Goal: Task Accomplishment & Management: Use online tool/utility

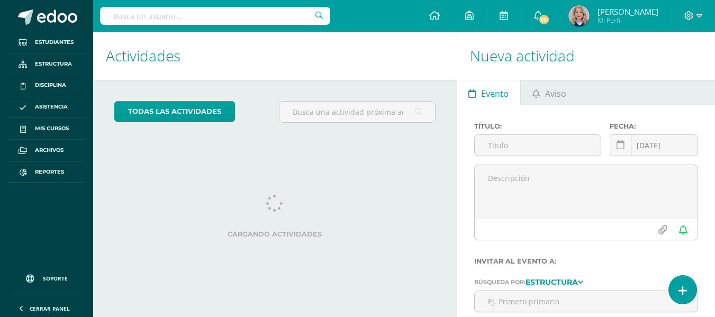
click at [195, 17] on input "text" at bounding box center [215, 16] width 230 height 18
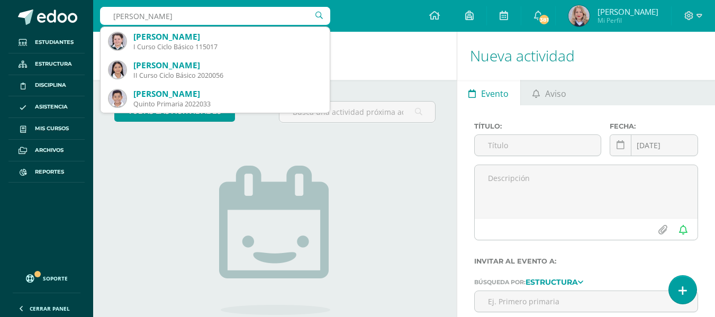
type input "gabriela cifuentes"
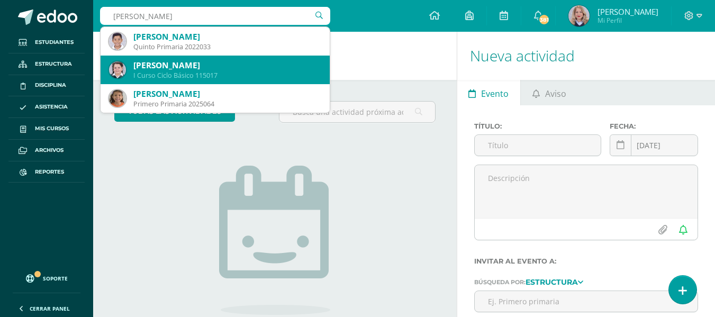
click at [196, 70] on div "Ana Gabriela Cifuentes Garzaro" at bounding box center [227, 65] width 188 height 11
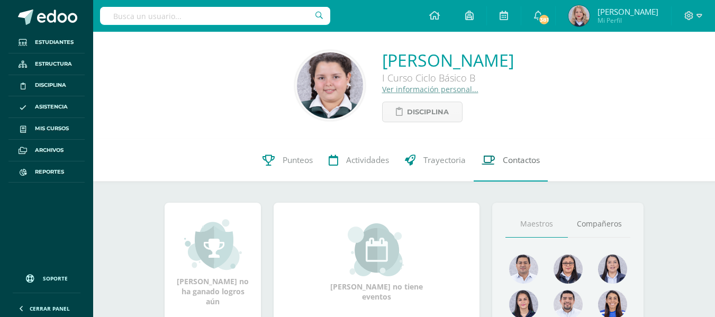
click at [507, 165] on span "Contactos" at bounding box center [521, 160] width 37 height 11
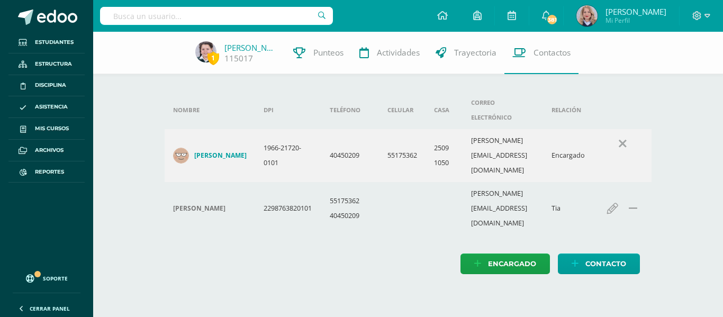
click at [364, 205] on div "Nombre DPI Teléfono Celular Casa Correo electrónico Relación Ana Luisa Cifuente…" at bounding box center [408, 182] width 487 height 183
click at [53, 105] on span "Asistencia" at bounding box center [51, 107] width 33 height 8
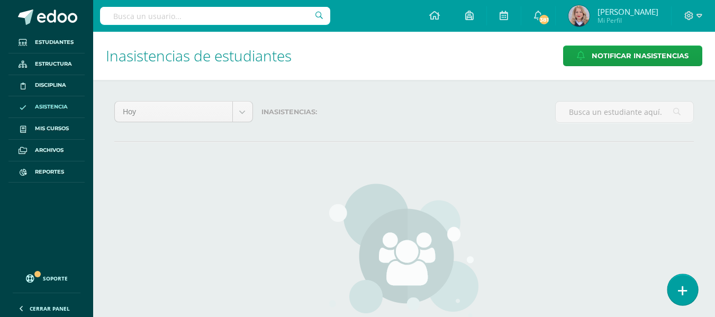
click at [674, 294] on link at bounding box center [682, 289] width 30 height 31
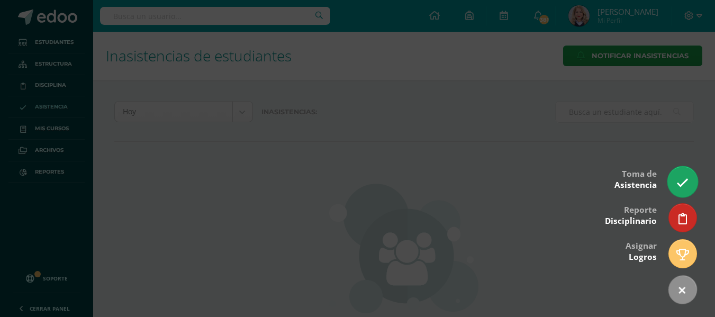
click at [678, 177] on icon at bounding box center [682, 183] width 12 height 12
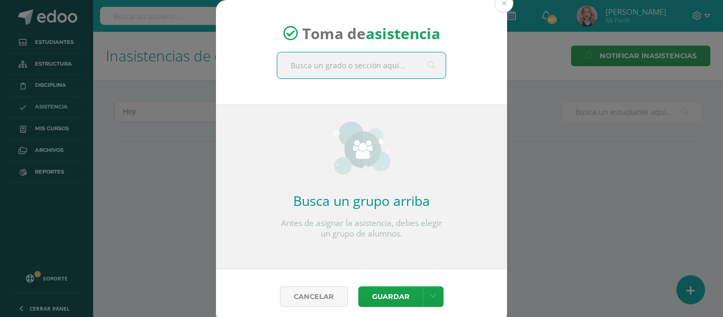
click at [338, 73] on input "text" at bounding box center [361, 65] width 168 height 26
type input "HOME"
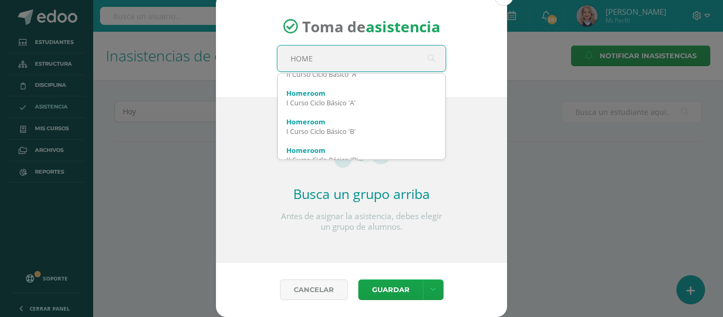
scroll to position [106, 0]
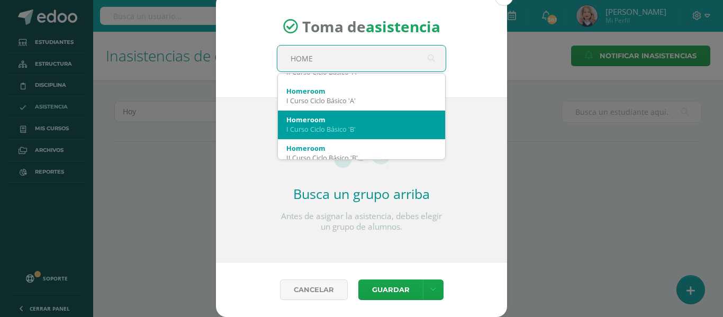
click at [386, 132] on div "I Curso Ciclo Básico 'B'" at bounding box center [361, 129] width 150 height 10
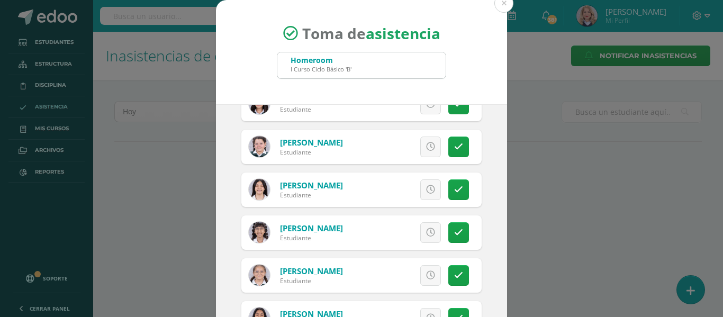
scroll to position [159, 0]
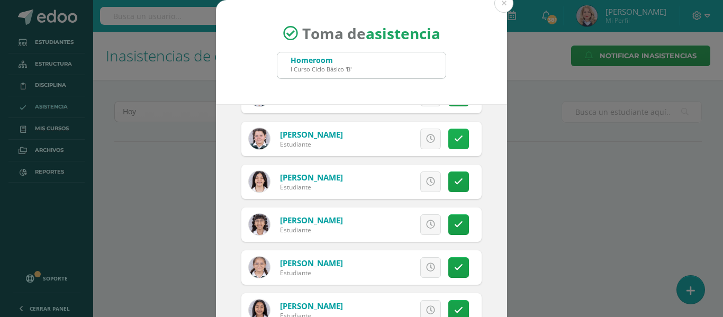
click at [454, 137] on icon at bounding box center [458, 138] width 9 height 9
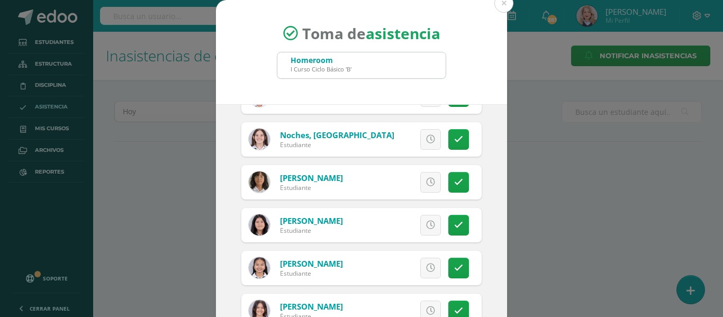
scroll to position [83, 0]
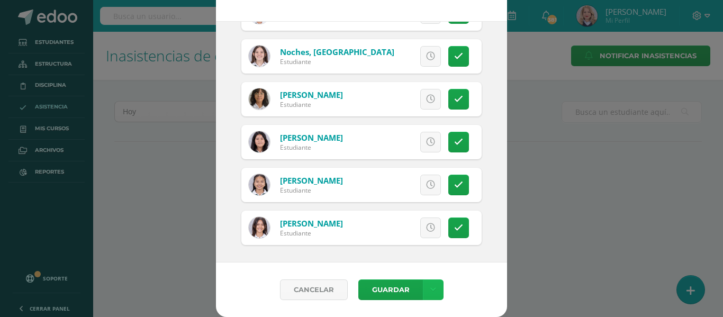
click at [433, 293] on link at bounding box center [433, 289] width 21 height 21
click at [414, 247] on link "Guardar sin notificar inasistencias" at bounding box center [407, 249] width 116 height 25
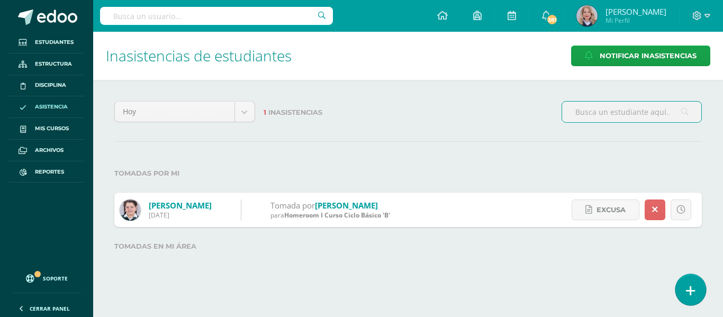
click at [691, 292] on icon at bounding box center [691, 291] width 10 height 12
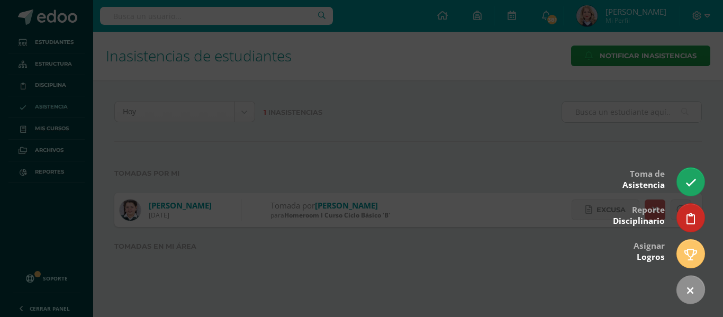
click at [530, 264] on div at bounding box center [361, 158] width 723 height 317
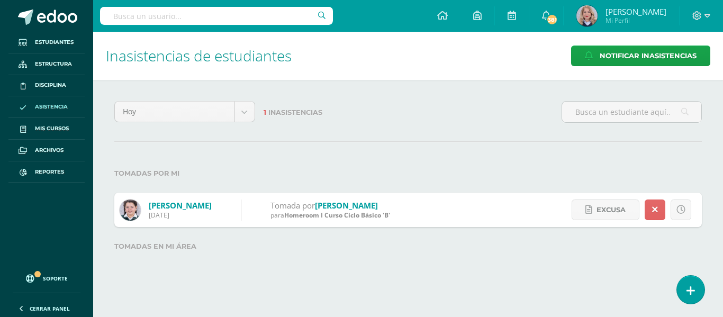
click at [704, 287] on html "Asistencia almacenada con éxito Estudiantes Estructura Disciplina Asistencia Mi…" at bounding box center [361, 143] width 723 height 287
click at [696, 295] on link at bounding box center [690, 289] width 30 height 31
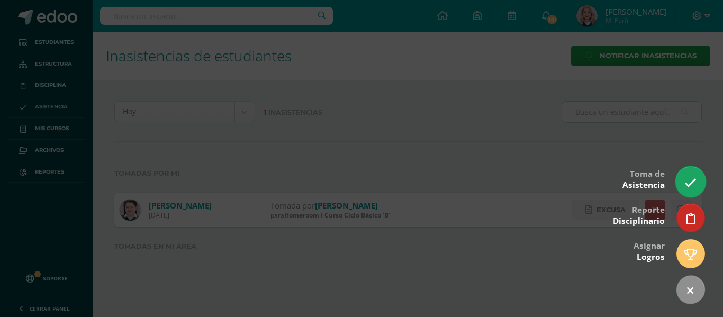
click at [689, 181] on icon at bounding box center [690, 183] width 12 height 12
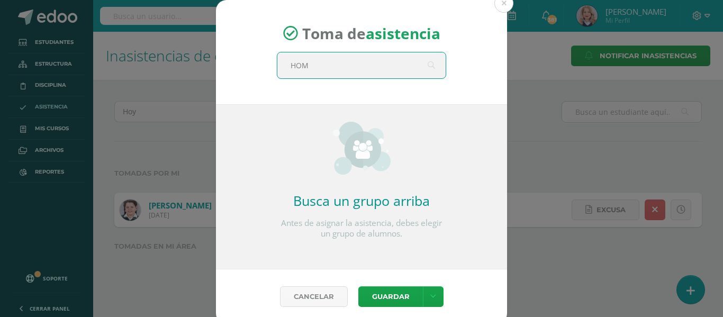
type input "HOME"
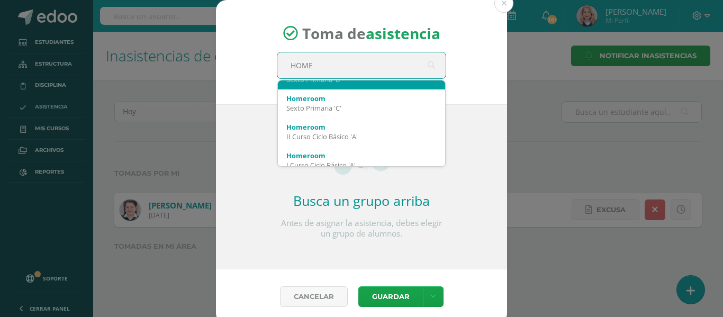
scroll to position [106, 0]
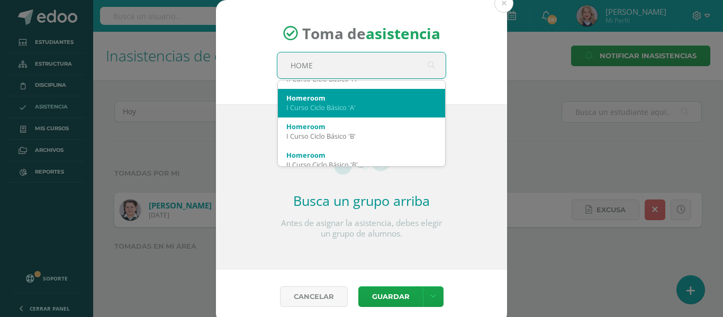
click at [370, 114] on div "Homeroom I Curso Ciclo Básico 'A'" at bounding box center [361, 103] width 150 height 28
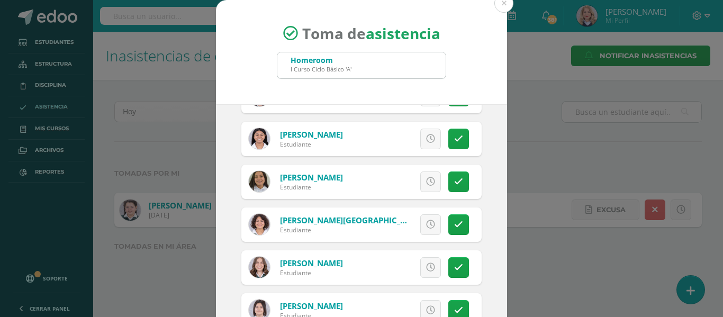
scroll to position [318, 0]
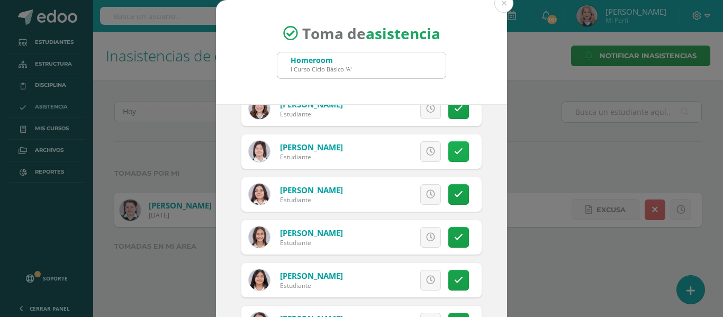
click at [454, 155] on icon at bounding box center [458, 151] width 9 height 9
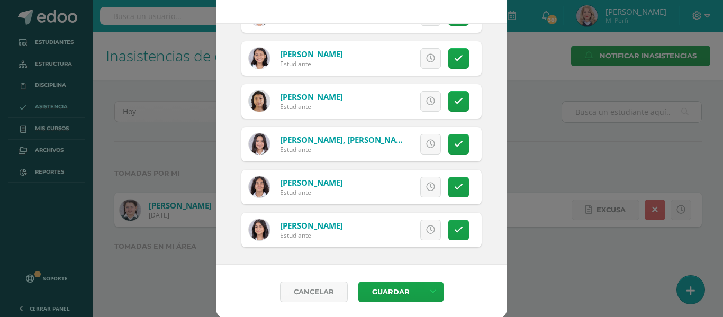
scroll to position [83, 0]
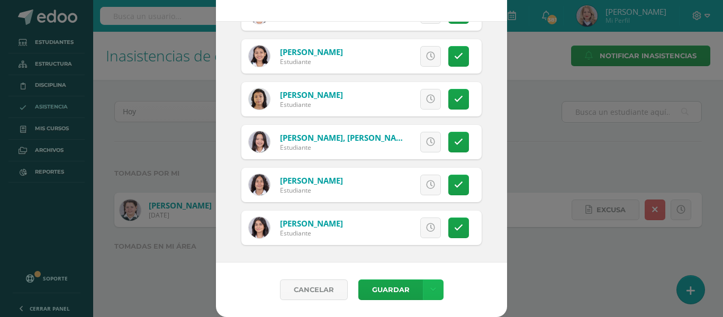
click at [430, 287] on icon at bounding box center [433, 289] width 6 height 9
click at [422, 252] on link "Guardar sin notificar inasistencias" at bounding box center [407, 249] width 116 height 25
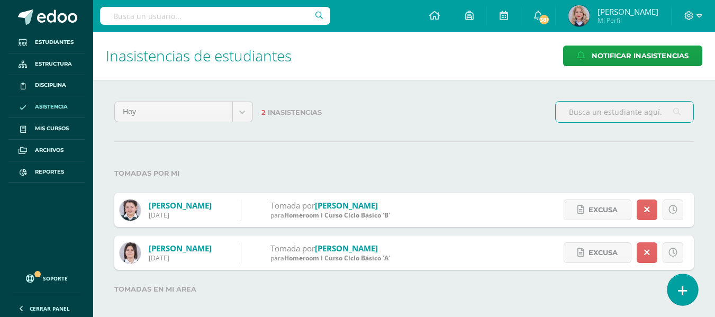
click at [685, 288] on icon at bounding box center [683, 291] width 10 height 12
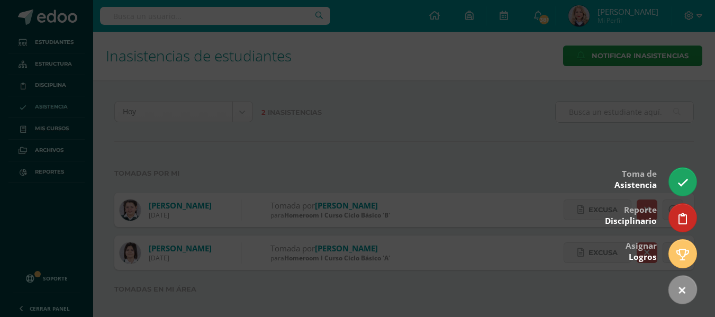
click at [667, 178] on div at bounding box center [357, 158] width 715 height 317
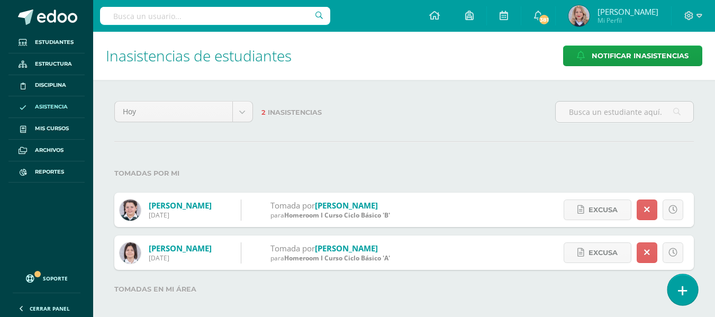
click at [685, 299] on link at bounding box center [682, 289] width 30 height 31
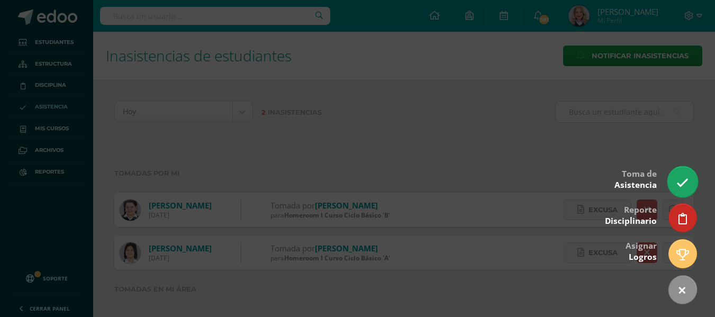
click at [685, 182] on icon at bounding box center [682, 183] width 12 height 12
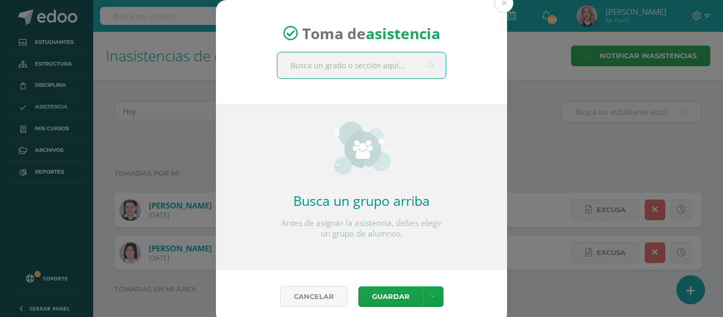
click at [366, 63] on input "text" at bounding box center [361, 65] width 168 height 26
type input "HOME"
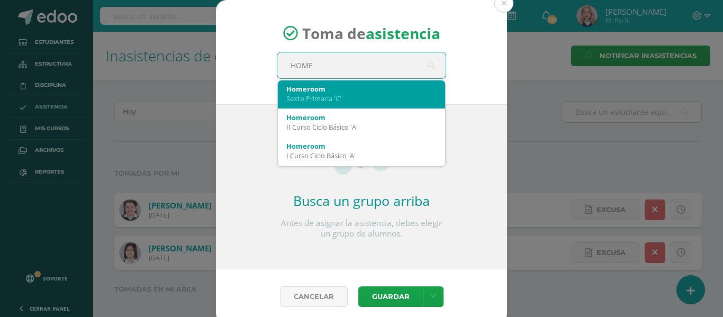
scroll to position [74, 0]
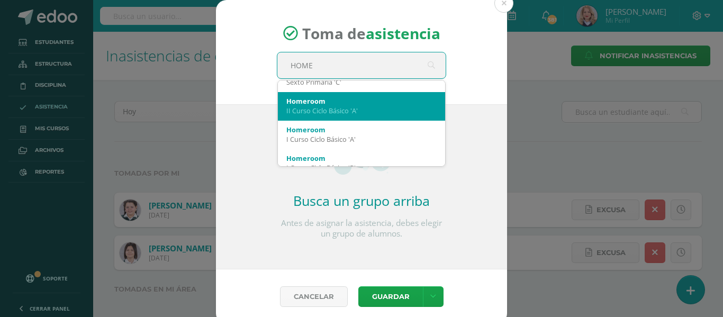
click at [344, 108] on div "II Curso Ciclo Básico 'A'" at bounding box center [361, 111] width 150 height 10
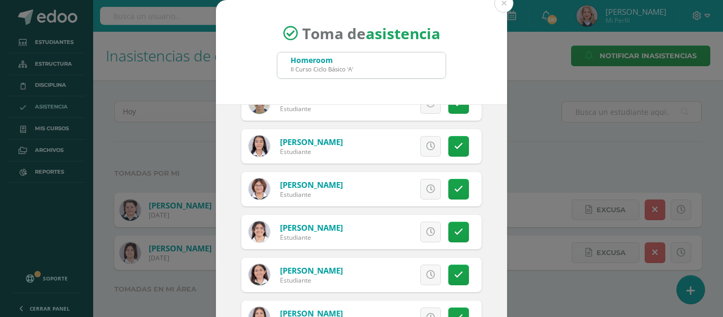
scroll to position [212, 0]
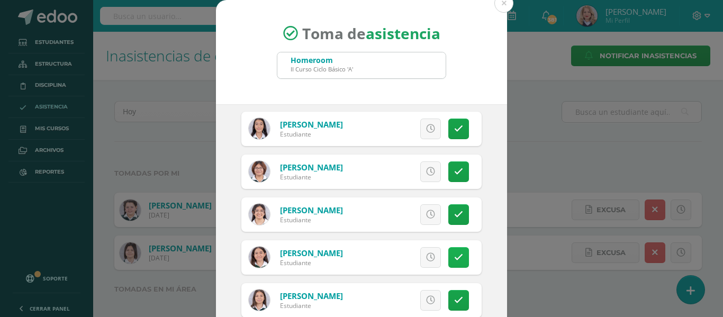
click at [454, 254] on icon at bounding box center [458, 257] width 9 height 9
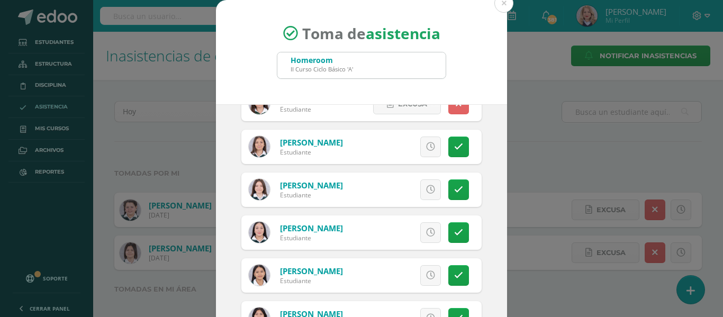
scroll to position [370, 0]
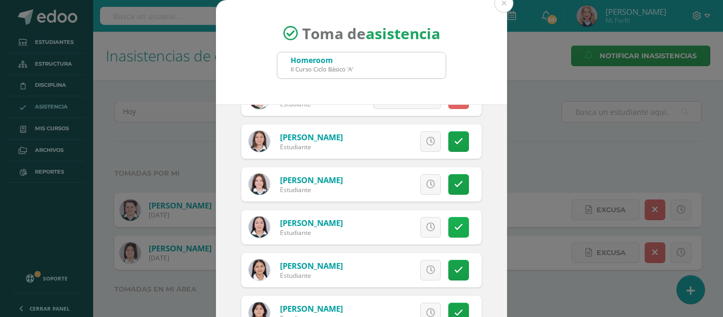
click at [454, 228] on icon at bounding box center [458, 227] width 9 height 9
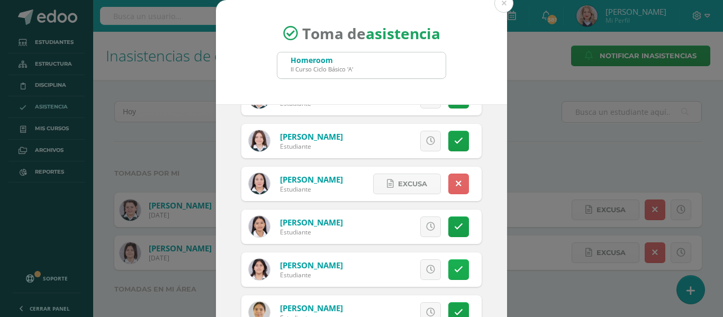
scroll to position [529, 0]
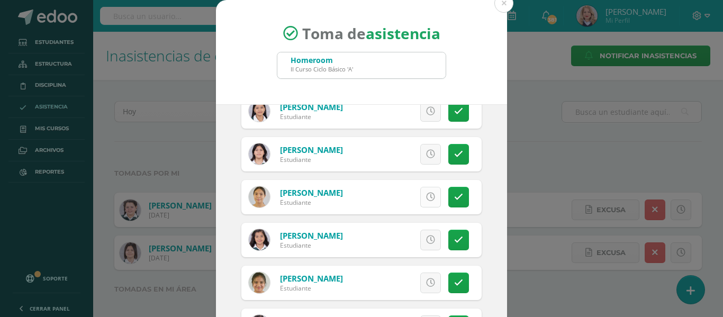
click at [426, 195] on icon at bounding box center [430, 197] width 9 height 9
click at [429, 118] on link at bounding box center [430, 111] width 21 height 21
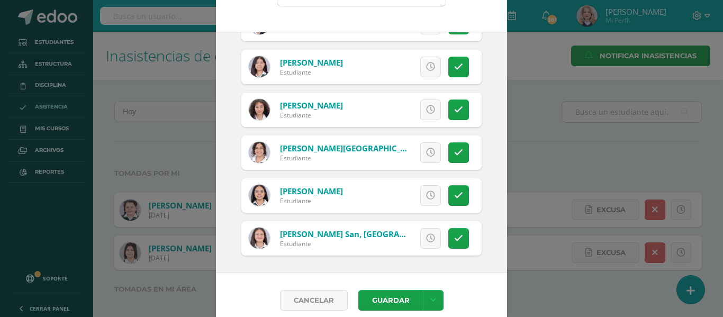
scroll to position [83, 0]
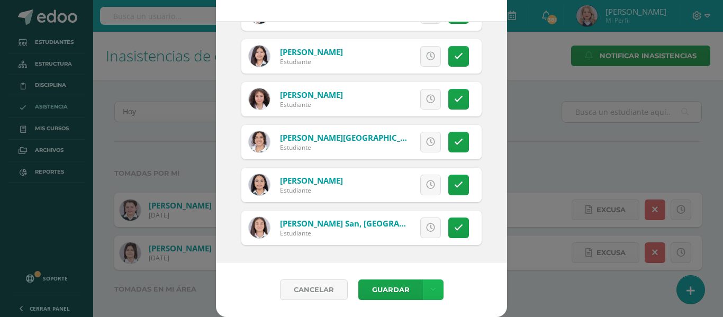
click at [431, 293] on link at bounding box center [433, 289] width 21 height 21
click at [424, 248] on link "Guardar sin notificar inasistencias" at bounding box center [407, 249] width 116 height 25
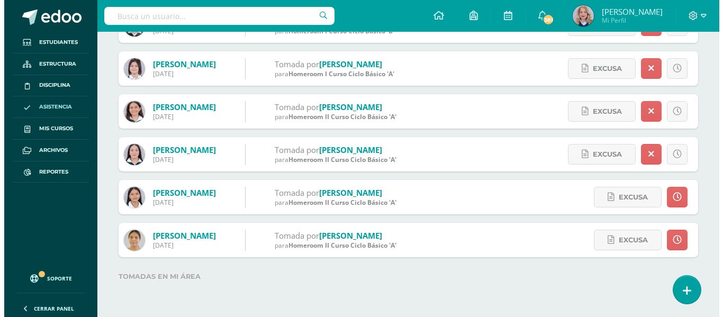
scroll to position [131, 0]
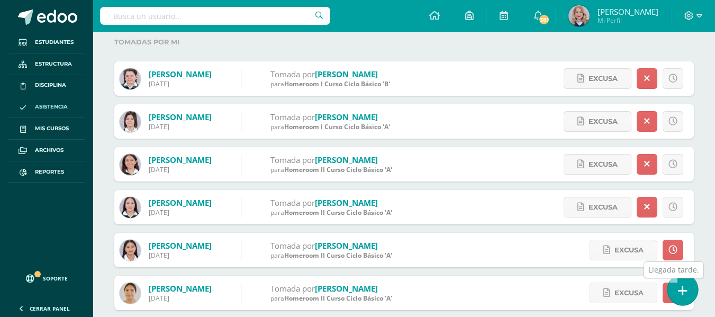
click at [685, 291] on icon at bounding box center [683, 291] width 10 height 12
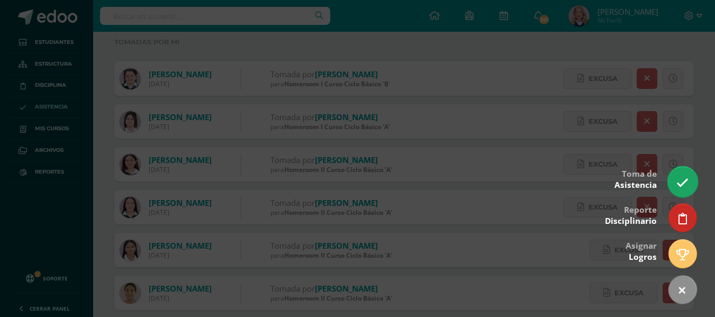
click at [677, 187] on icon at bounding box center [682, 183] width 12 height 12
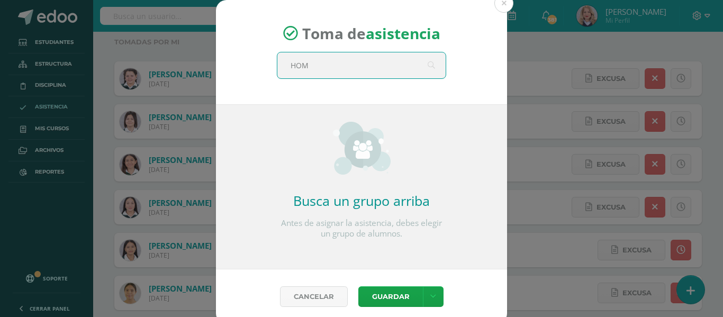
type input "HOME"
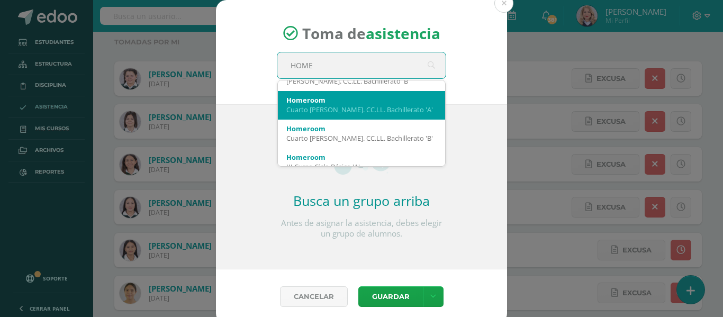
scroll to position [265, 0]
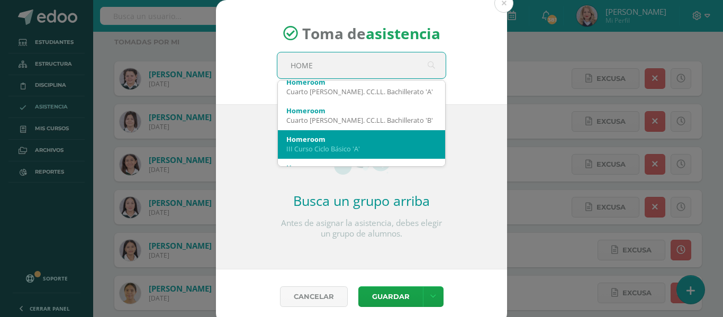
click at [365, 140] on div "Homeroom" at bounding box center [361, 139] width 150 height 10
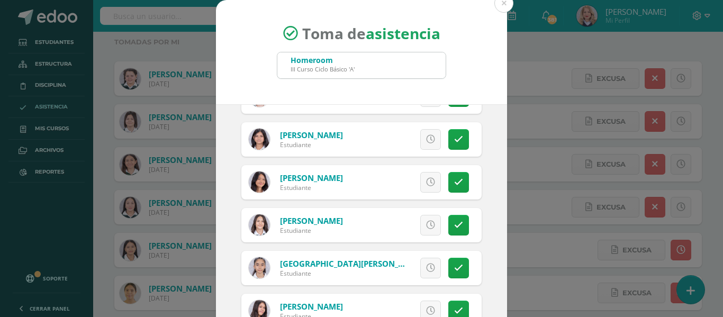
scroll to position [83, 0]
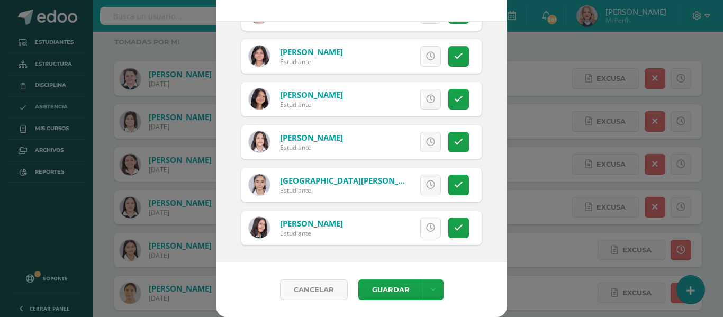
click at [420, 222] on link at bounding box center [430, 228] width 21 height 21
click at [426, 59] on icon at bounding box center [430, 56] width 9 height 9
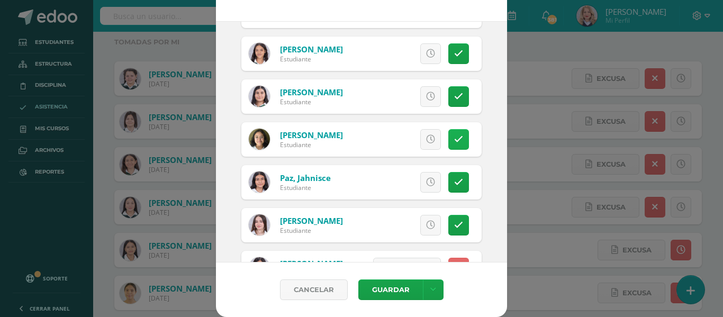
click at [448, 142] on link at bounding box center [458, 139] width 21 height 21
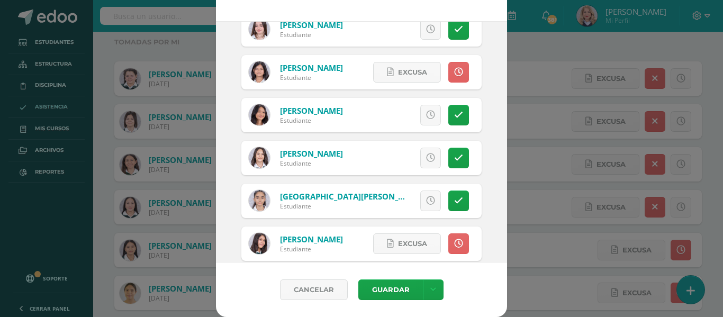
scroll to position [673, 0]
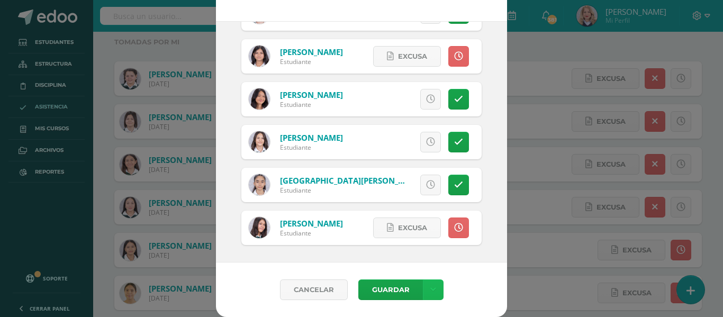
click at [431, 295] on link at bounding box center [433, 289] width 21 height 21
click at [415, 248] on link "Guardar sin notificar inasistencias" at bounding box center [407, 249] width 116 height 25
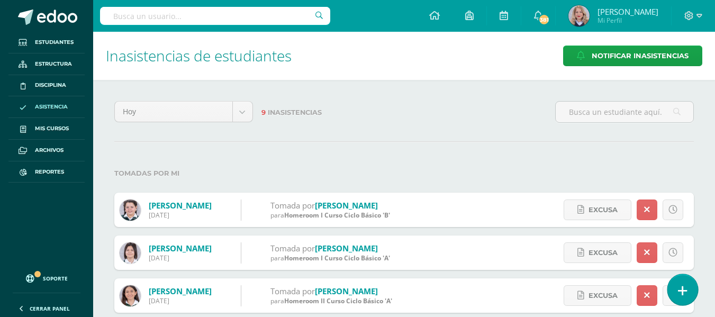
click at [687, 288] on link at bounding box center [682, 289] width 30 height 31
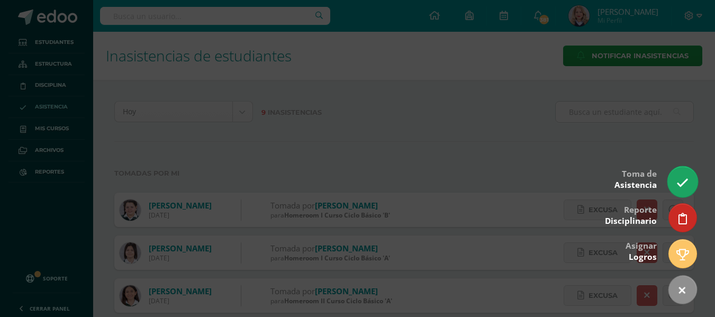
click at [681, 176] on link at bounding box center [682, 181] width 30 height 31
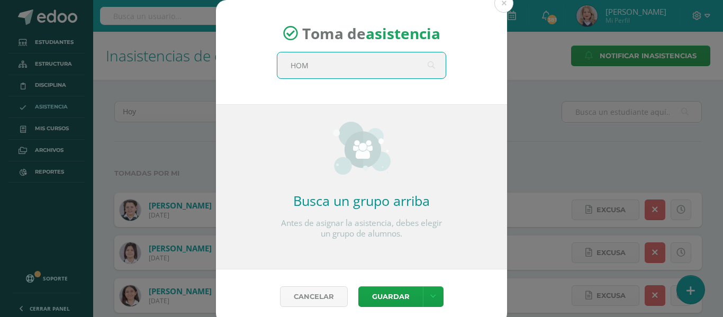
type input "HOME"
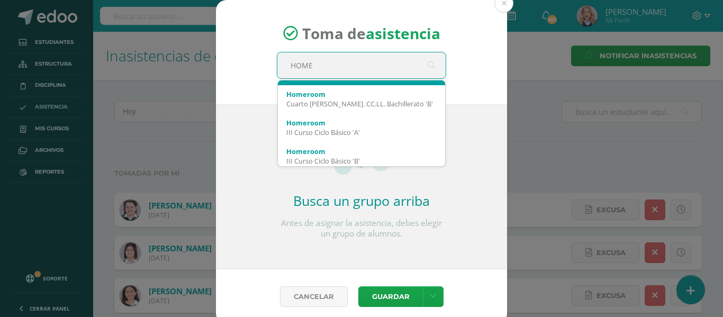
scroll to position [286, 0]
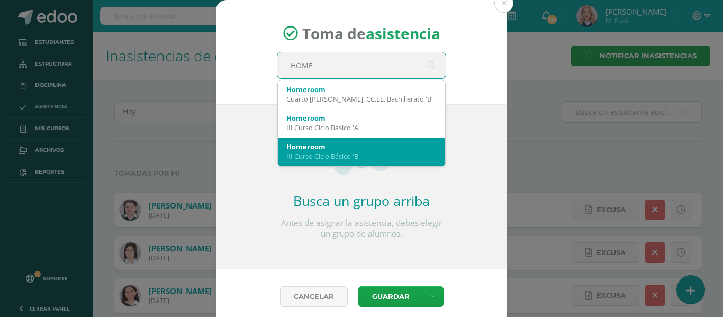
click at [351, 147] on div "Homeroom" at bounding box center [361, 147] width 150 height 10
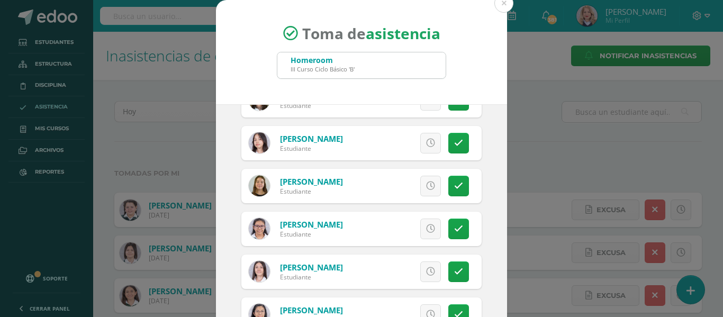
scroll to position [758, 0]
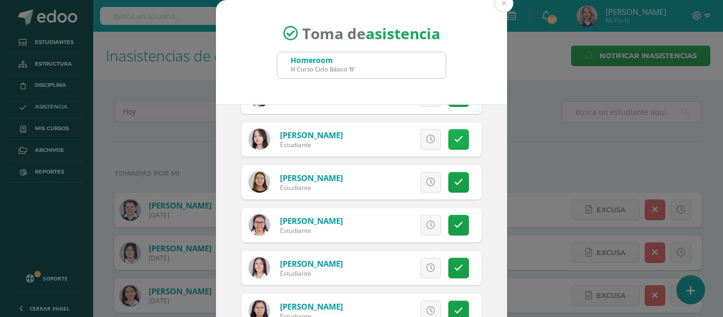
click at [454, 138] on icon at bounding box center [458, 139] width 9 height 9
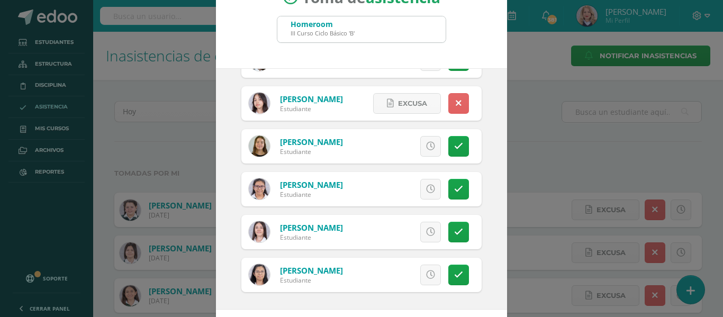
scroll to position [83, 0]
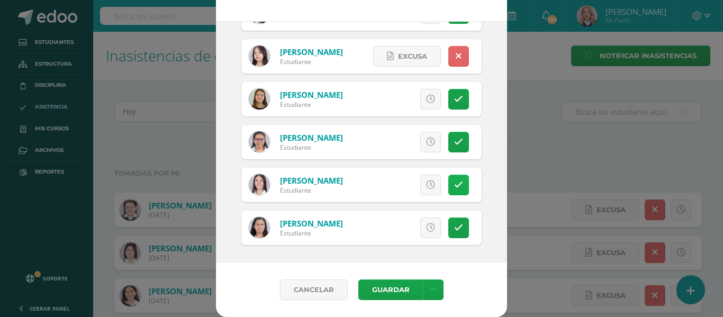
click at [454, 182] on icon at bounding box center [458, 184] width 9 height 9
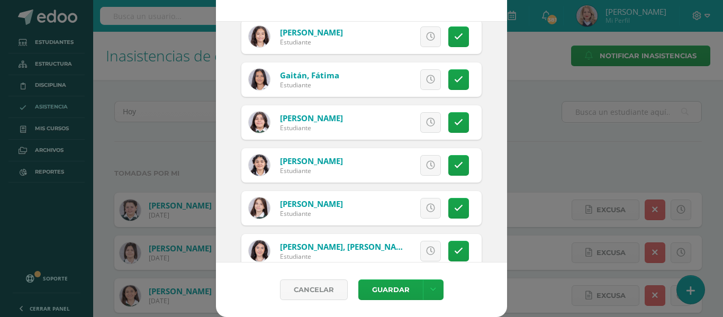
scroll to position [441, 0]
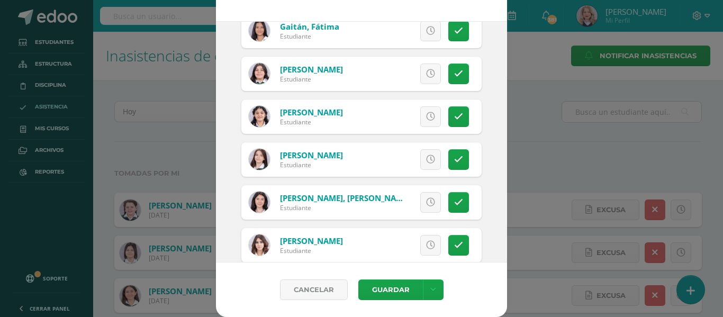
click at [430, 117] on div "Excusa Detalles sobre excusa: Añadir excusa a todas las inasistencias del día C…" at bounding box center [405, 116] width 152 height 34
drag, startPoint x: 418, startPoint y: 115, endPoint x: 418, endPoint y: 195, distance: 79.9
click at [426, 117] on icon at bounding box center [430, 116] width 9 height 9
click at [433, 296] on link at bounding box center [433, 289] width 21 height 21
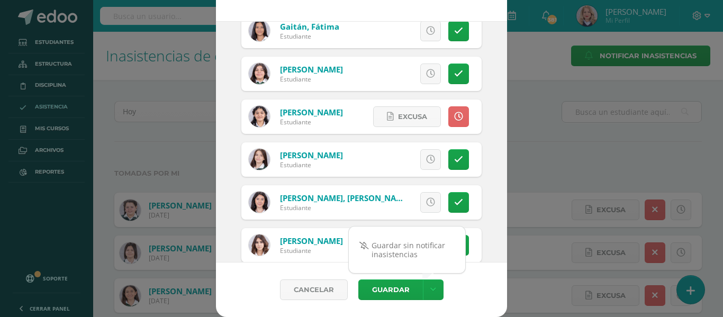
click at [419, 255] on link "Guardar sin notificar inasistencias" at bounding box center [407, 249] width 116 height 25
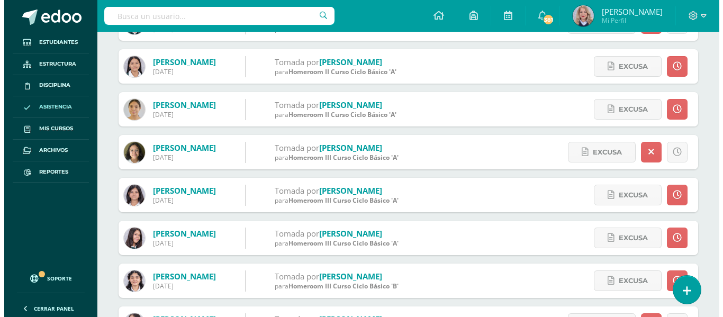
scroll to position [318, 0]
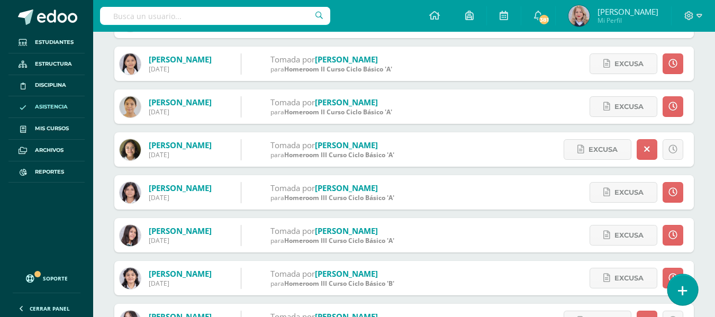
click at [682, 287] on icon at bounding box center [683, 291] width 10 height 12
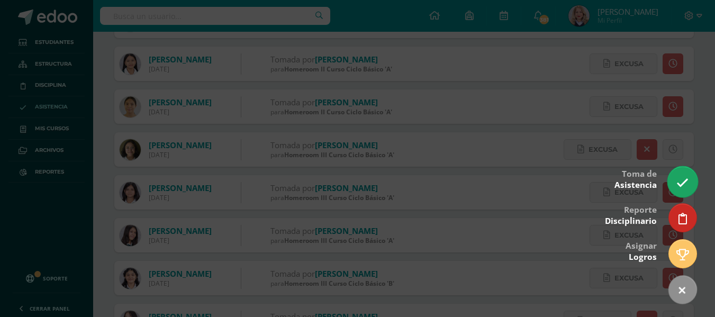
click at [677, 175] on link at bounding box center [682, 181] width 30 height 31
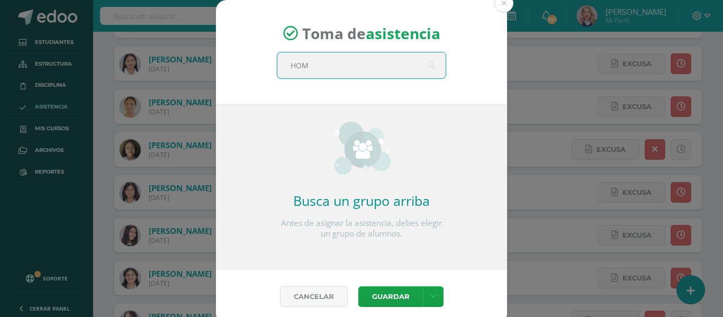
type input "HOME"
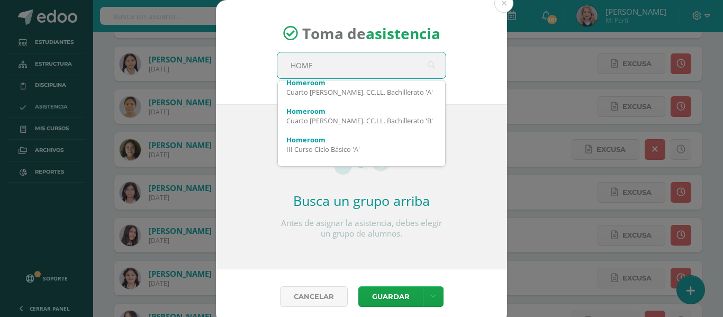
scroll to position [265, 0]
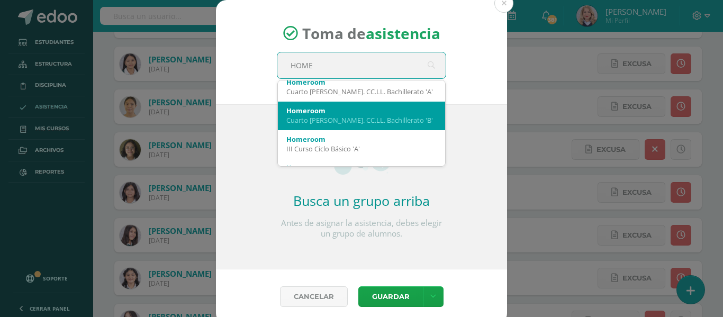
click at [360, 121] on div "Cuarto [PERSON_NAME]. CC.LL. Bachillerato 'B'" at bounding box center [361, 120] width 150 height 10
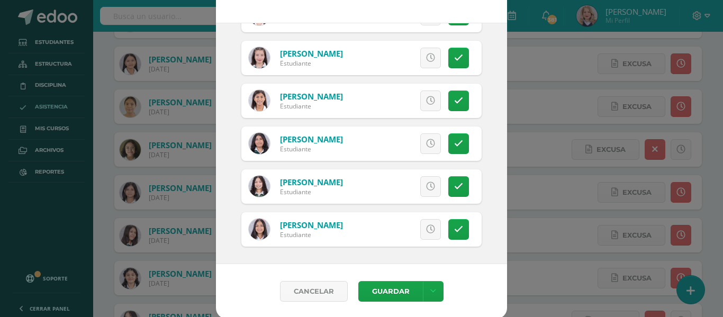
scroll to position [83, 0]
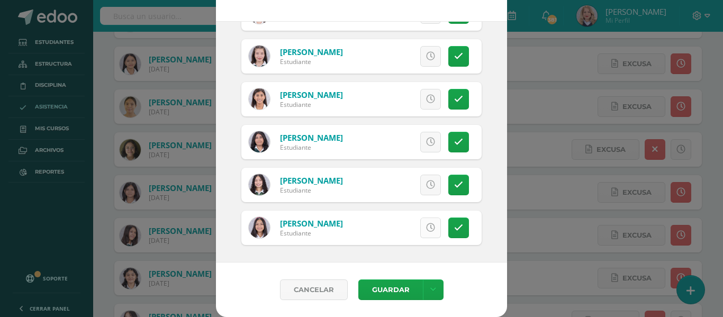
click at [427, 229] on link at bounding box center [430, 228] width 21 height 21
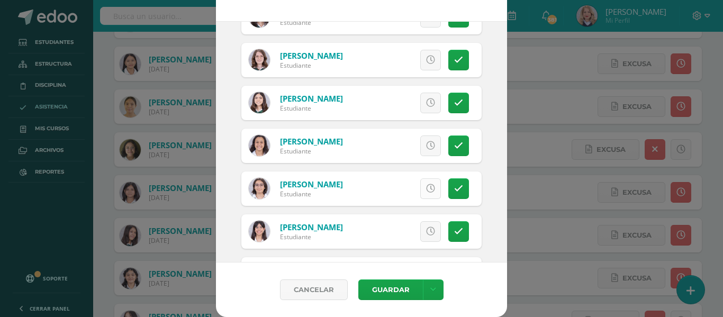
scroll to position [537, 0]
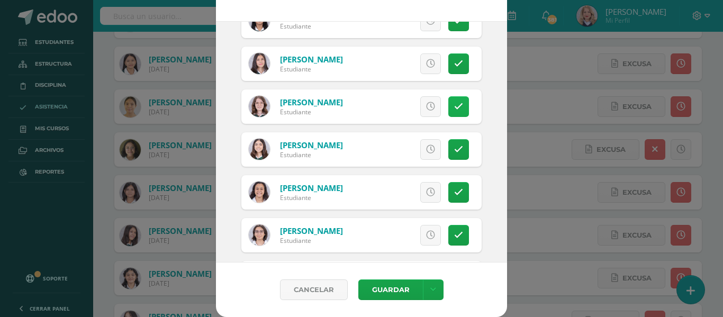
click at [454, 106] on icon at bounding box center [458, 106] width 9 height 9
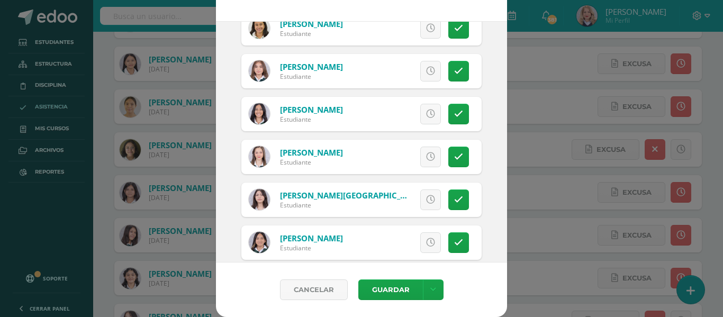
scroll to position [166, 0]
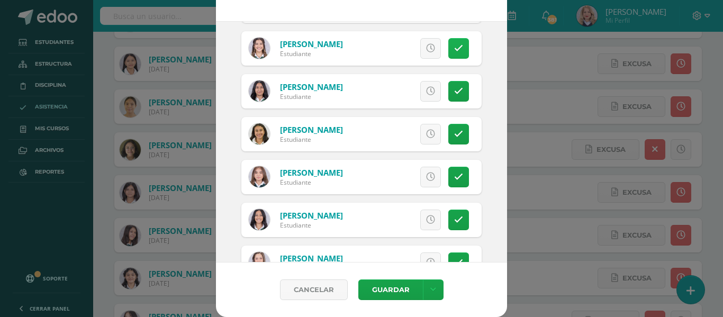
click at [454, 48] on icon at bounding box center [458, 48] width 9 height 9
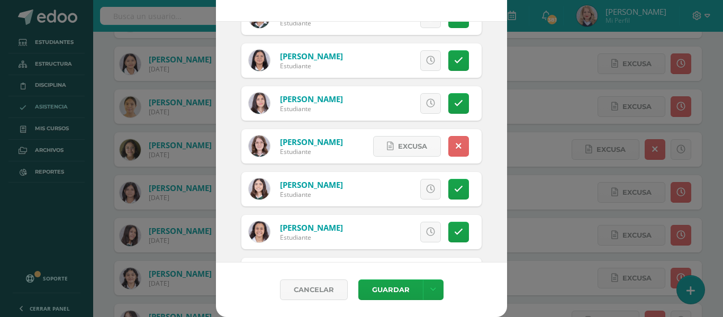
scroll to position [642, 0]
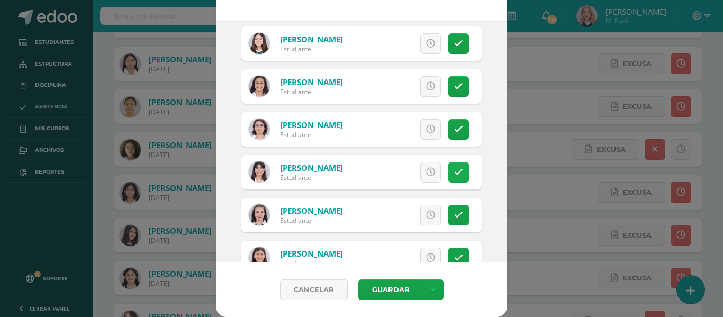
click at [454, 169] on icon at bounding box center [458, 172] width 9 height 9
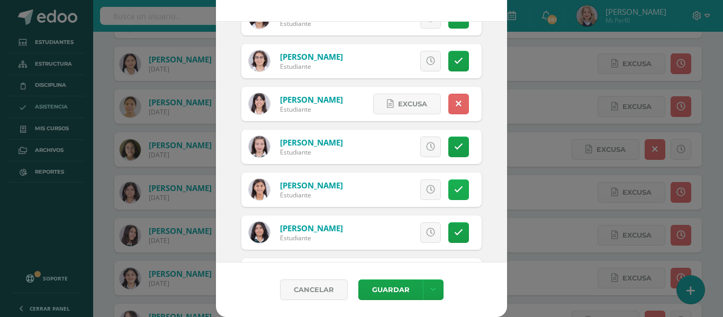
scroll to position [801, 0]
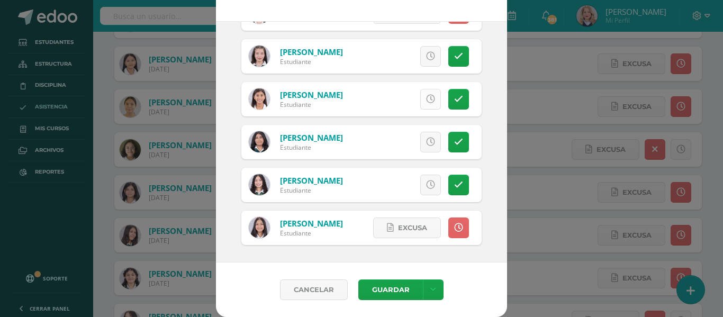
click at [420, 106] on link at bounding box center [430, 99] width 21 height 21
click at [426, 182] on icon at bounding box center [430, 184] width 9 height 9
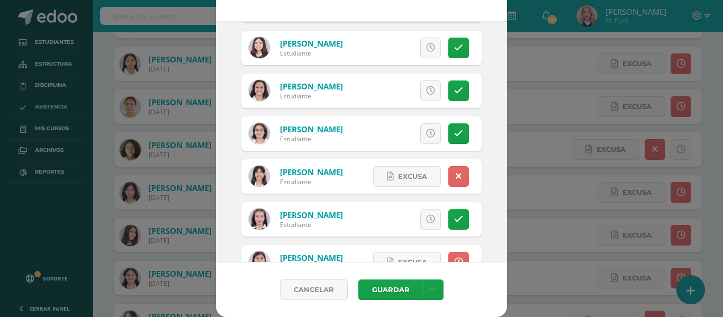
scroll to position [741, 0]
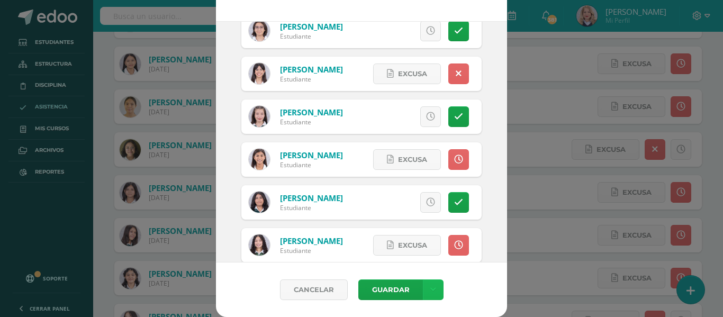
click at [432, 283] on link at bounding box center [433, 289] width 21 height 21
click at [424, 244] on link "Guardar sin notificar inasistencias" at bounding box center [407, 249] width 116 height 25
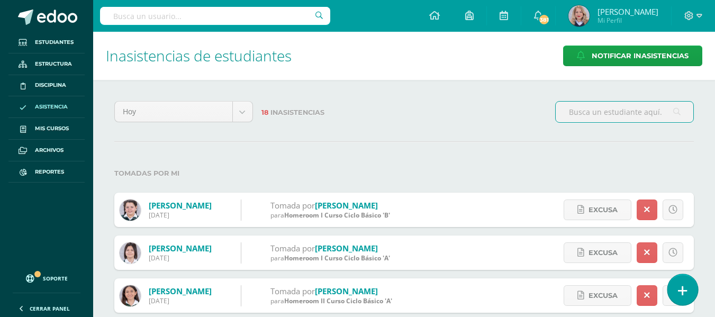
click at [686, 287] on icon at bounding box center [683, 291] width 10 height 12
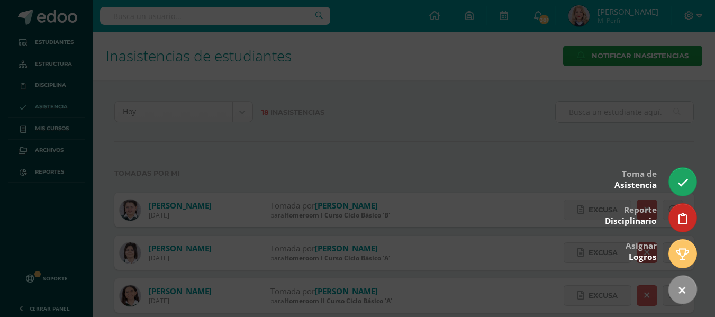
click at [683, 196] on div at bounding box center [357, 158] width 715 height 317
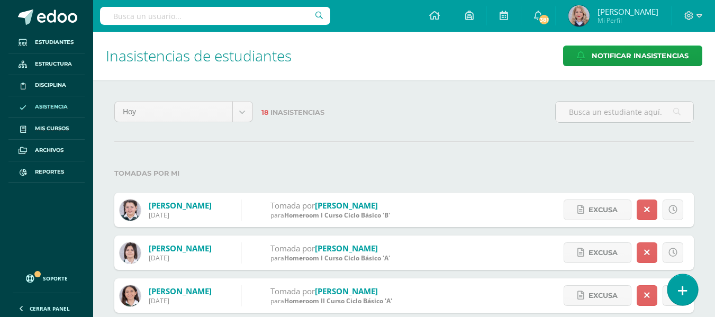
click at [683, 296] on icon at bounding box center [683, 291] width 10 height 12
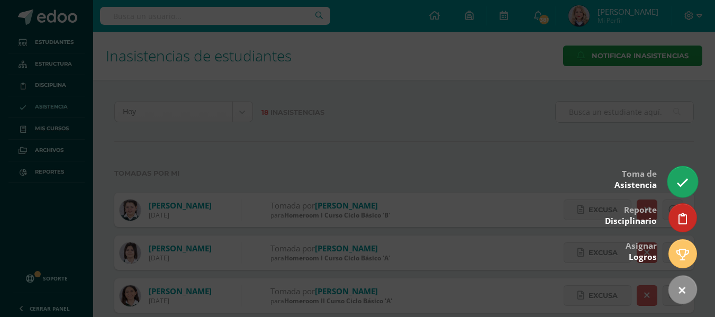
click at [681, 188] on icon at bounding box center [682, 183] width 12 height 12
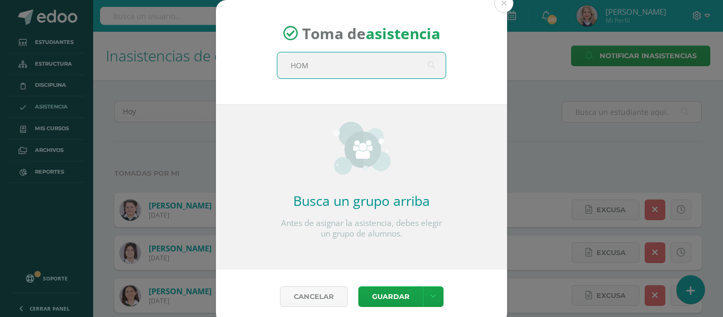
type input "HOME"
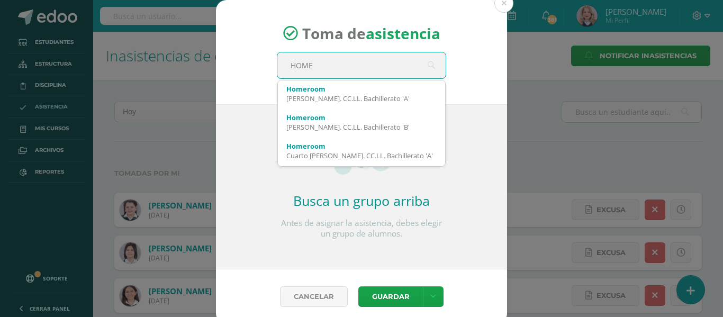
scroll to position [212, 0]
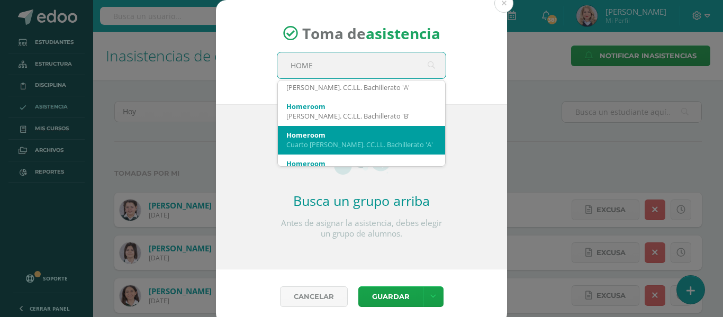
click at [347, 133] on div "Homeroom" at bounding box center [361, 135] width 150 height 10
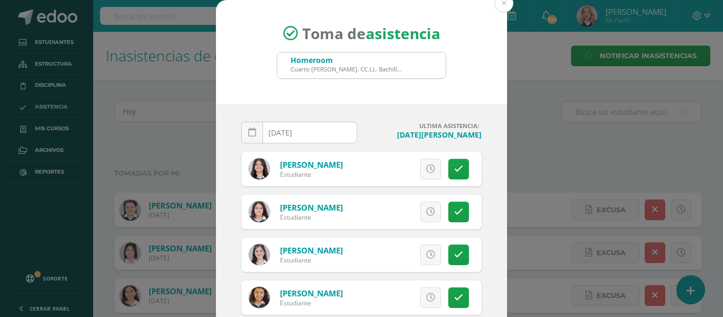
scroll to position [159, 0]
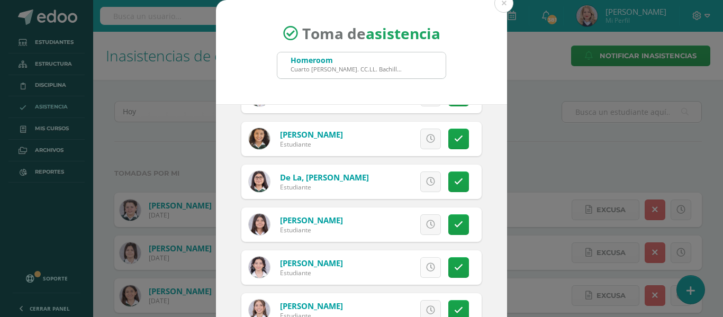
click at [426, 269] on icon at bounding box center [430, 267] width 9 height 9
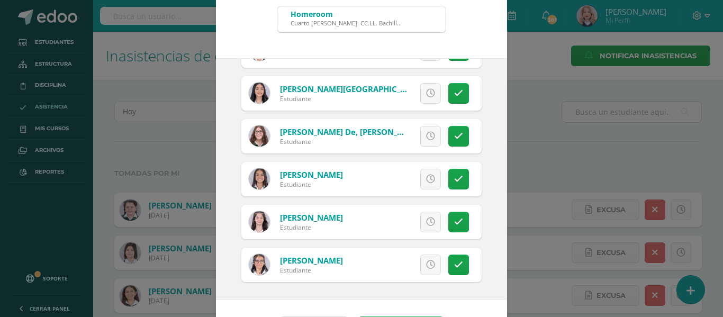
scroll to position [83, 0]
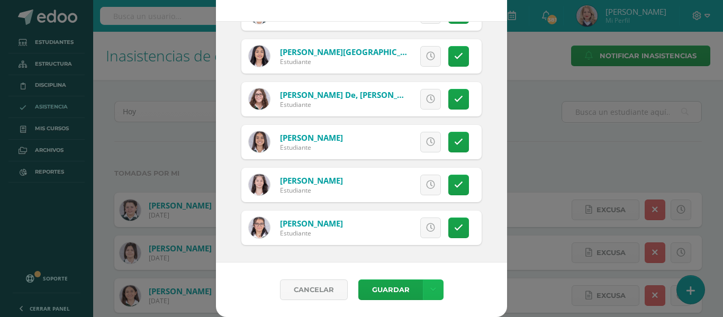
click at [431, 287] on link at bounding box center [433, 289] width 21 height 21
click at [416, 253] on link "Guardar sin notificar inasistencias" at bounding box center [407, 249] width 116 height 25
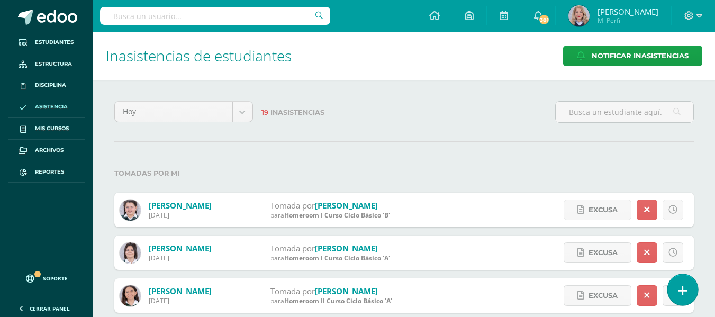
click at [690, 290] on link at bounding box center [682, 289] width 30 height 31
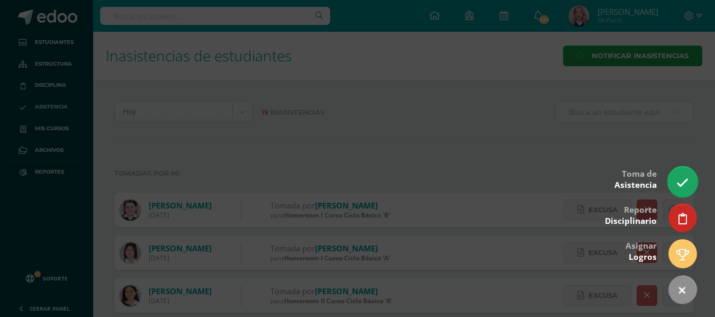
click at [685, 176] on link at bounding box center [682, 181] width 30 height 31
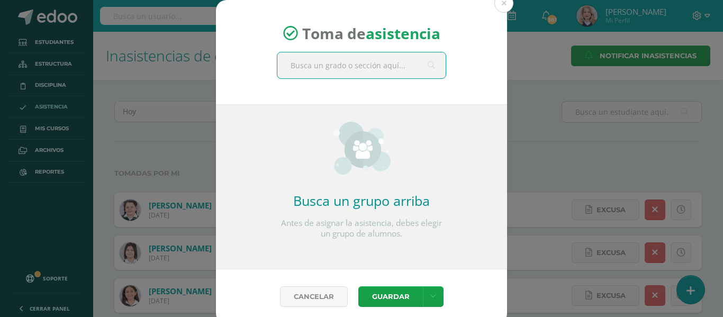
click at [332, 58] on input "text" at bounding box center [361, 65] width 168 height 26
type input "HOME"
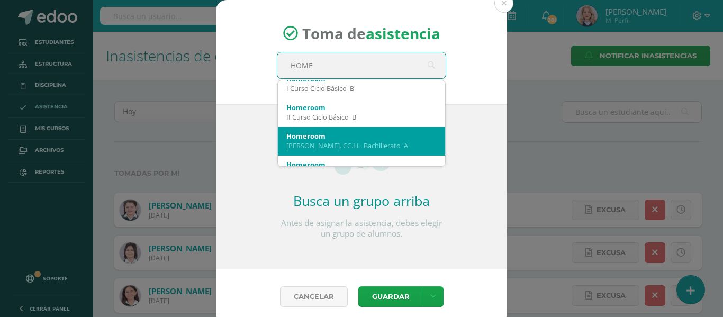
scroll to position [159, 0]
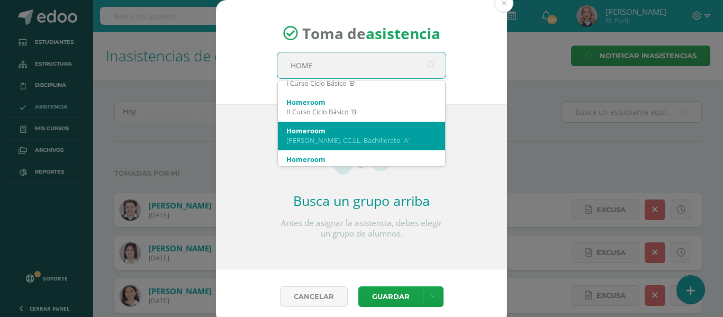
click at [356, 139] on div "Quinto Bach. CC.LL. Bachillerato 'A'" at bounding box center [361, 140] width 150 height 10
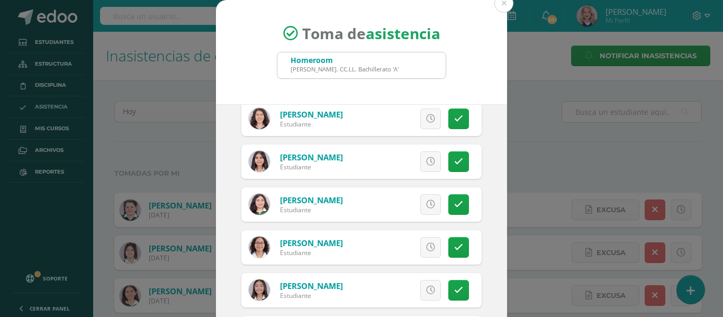
scroll to position [212, 0]
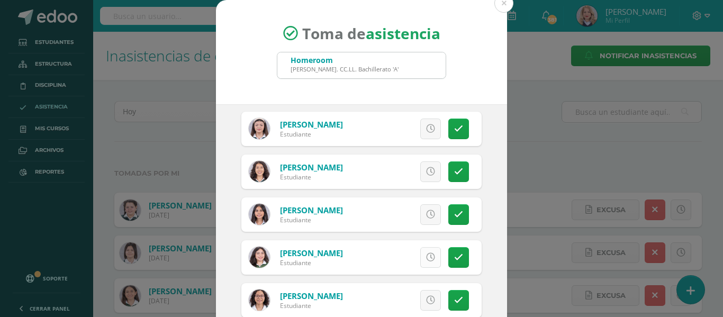
click at [426, 259] on icon at bounding box center [430, 257] width 9 height 9
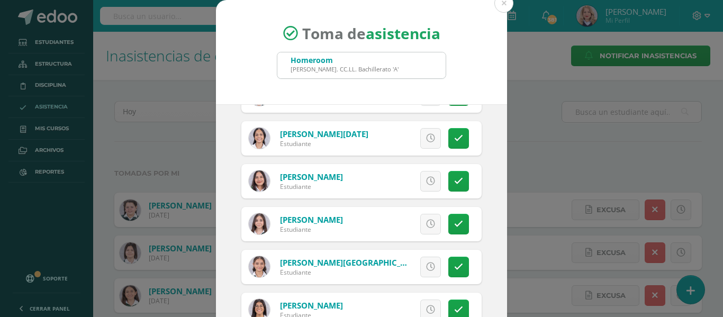
scroll to position [529, 0]
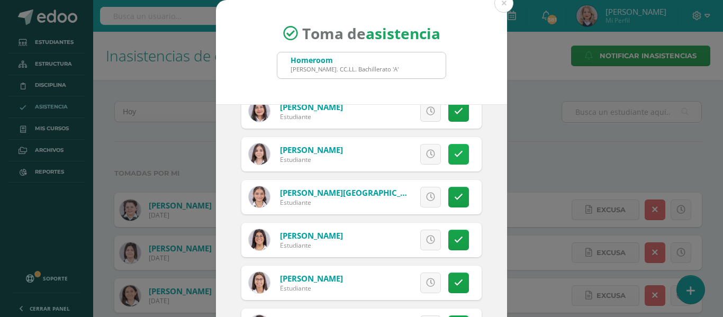
click at [453, 155] on link at bounding box center [458, 154] width 21 height 21
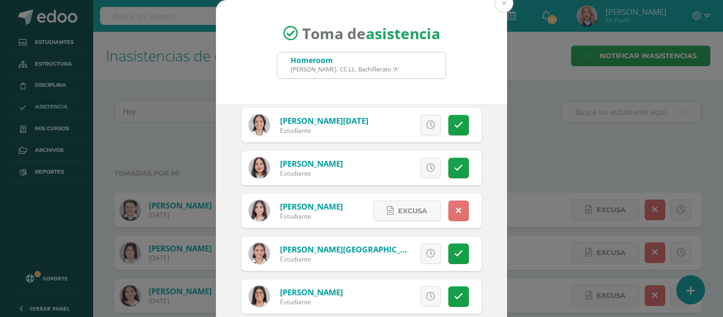
scroll to position [370, 0]
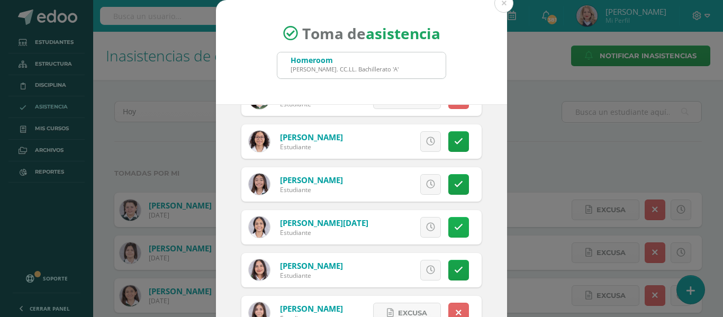
click at [451, 230] on link at bounding box center [458, 227] width 21 height 21
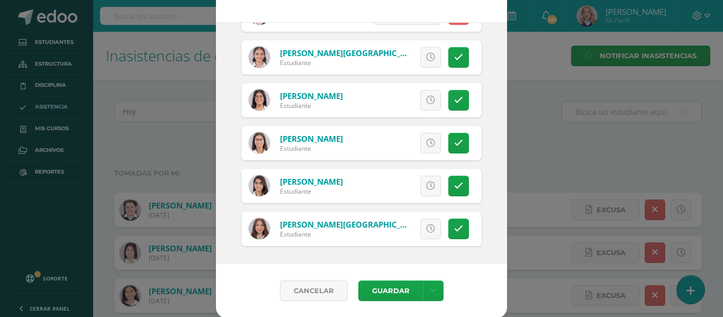
scroll to position [83, 0]
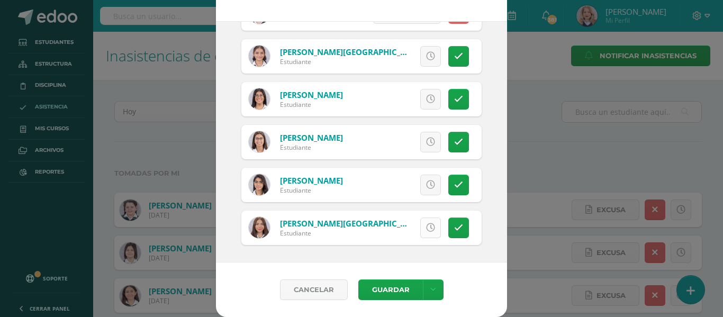
click at [426, 230] on icon at bounding box center [430, 227] width 9 height 9
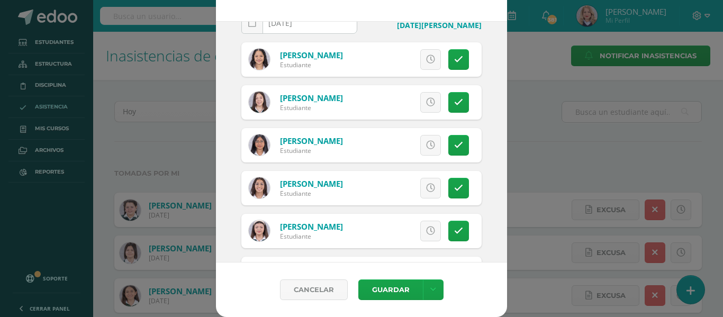
scroll to position [0, 0]
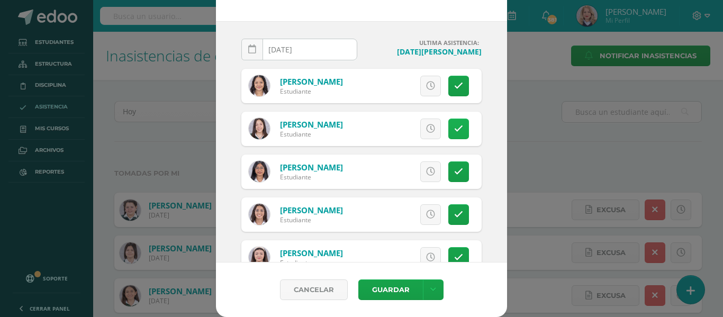
click at [454, 131] on icon at bounding box center [458, 128] width 9 height 9
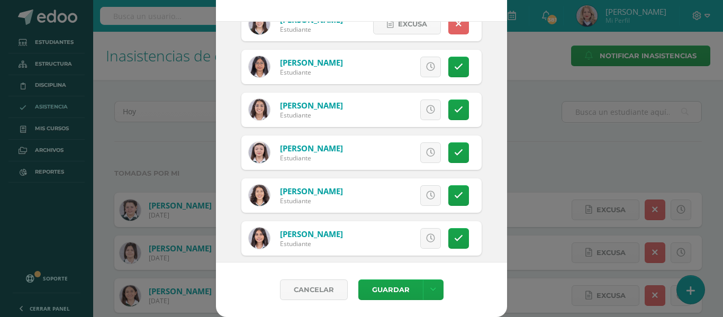
scroll to position [106, 0]
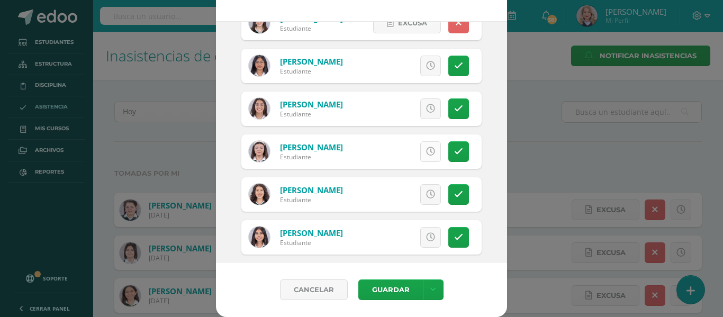
click at [426, 152] on icon at bounding box center [430, 151] width 9 height 9
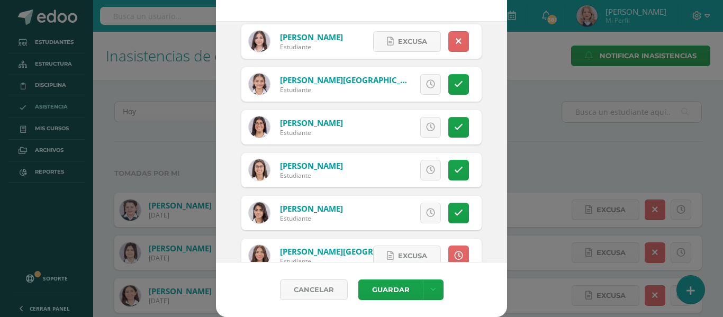
scroll to position [587, 0]
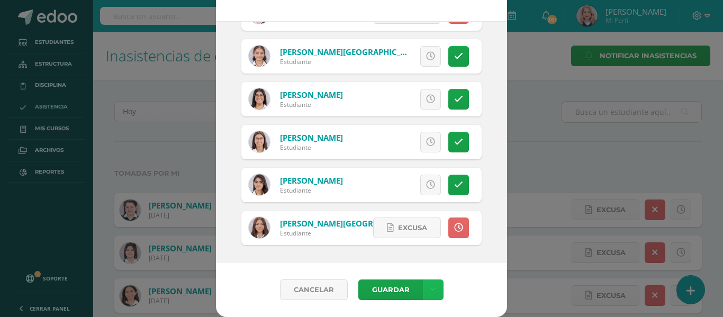
click at [430, 286] on icon at bounding box center [433, 289] width 6 height 9
click at [426, 255] on link "Guardar sin notificar inasistencias" at bounding box center [407, 249] width 116 height 25
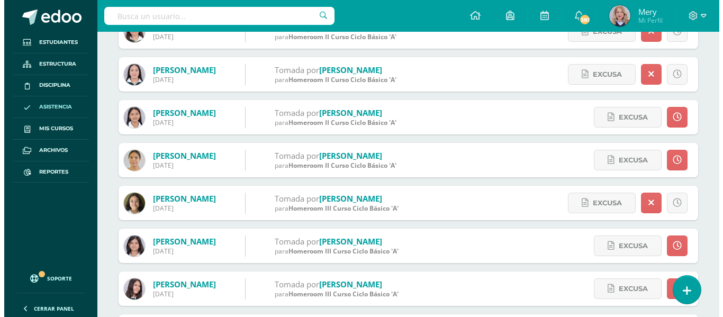
scroll to position [364, 0]
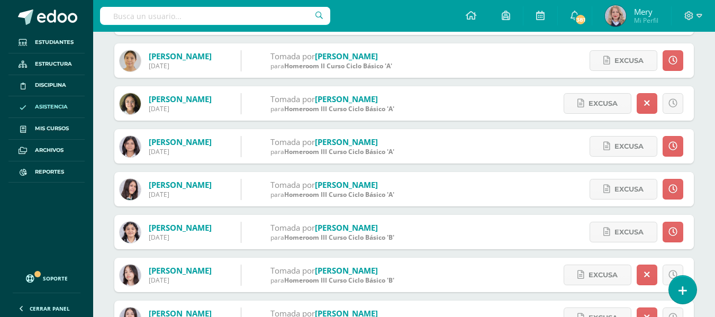
drag, startPoint x: 681, startPoint y: 288, endPoint x: 676, endPoint y: 269, distance: 19.6
click at [681, 288] on icon at bounding box center [682, 290] width 8 height 11
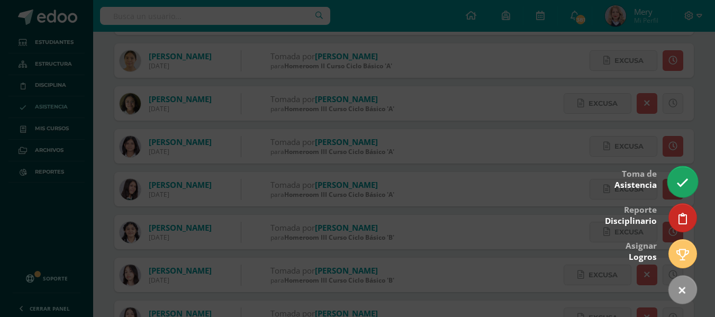
click at [681, 183] on icon at bounding box center [682, 183] width 12 height 12
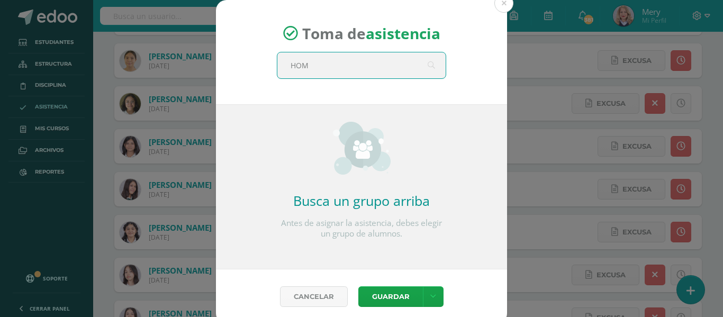
type input "HOME"
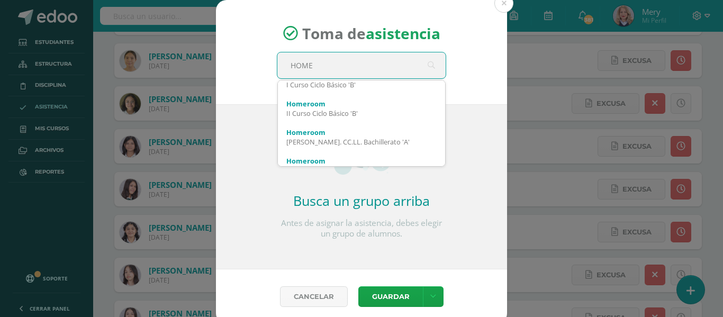
scroll to position [159, 0]
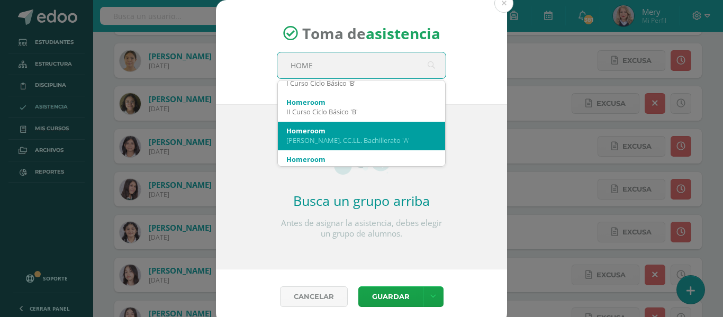
click at [367, 140] on div "[PERSON_NAME]. CC.LL. Bachillerato 'A'" at bounding box center [361, 140] width 150 height 10
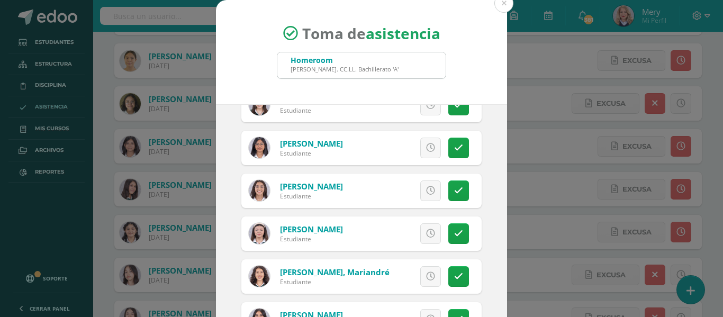
scroll to position [265, 0]
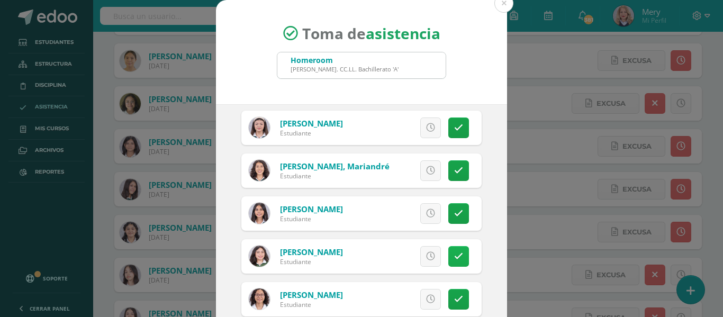
click at [454, 256] on icon at bounding box center [458, 256] width 9 height 9
click at [456, 256] on icon at bounding box center [459, 256] width 6 height 9
click at [426, 257] on icon at bounding box center [430, 256] width 9 height 9
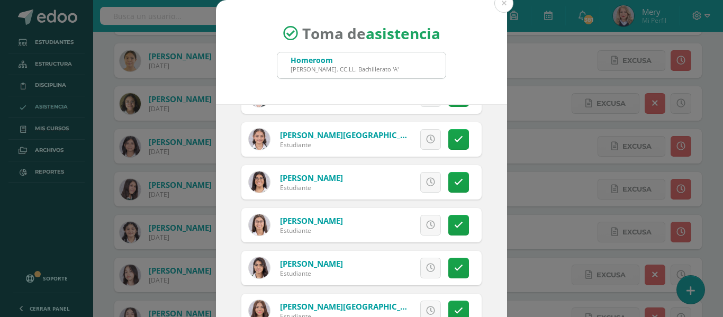
scroll to position [588, 0]
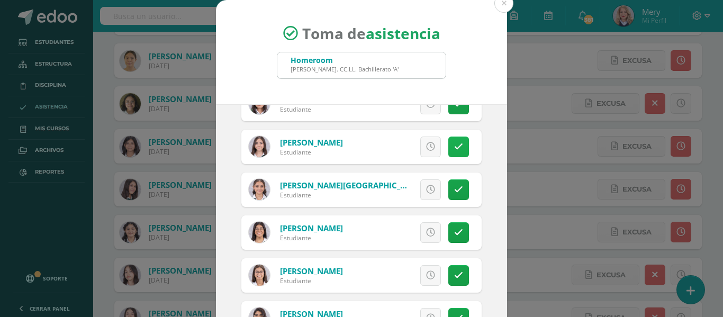
click at [454, 146] on icon at bounding box center [458, 146] width 9 height 9
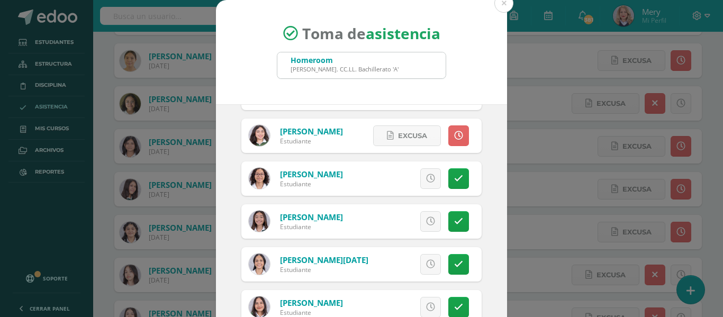
scroll to position [377, 0]
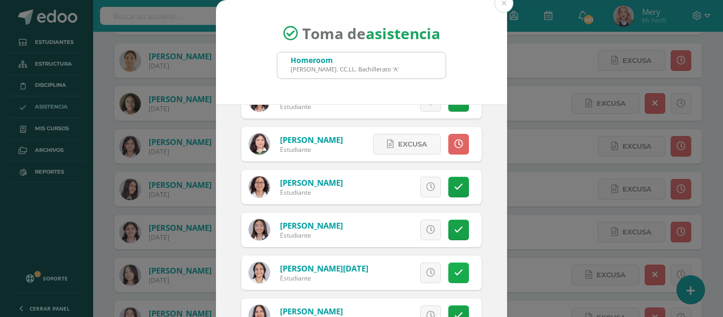
click at [454, 271] on icon at bounding box center [458, 272] width 9 height 9
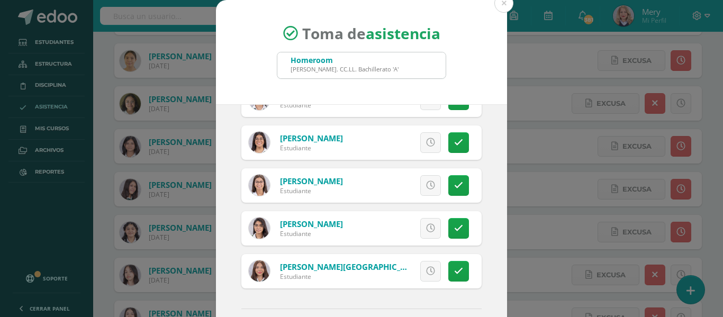
scroll to position [694, 0]
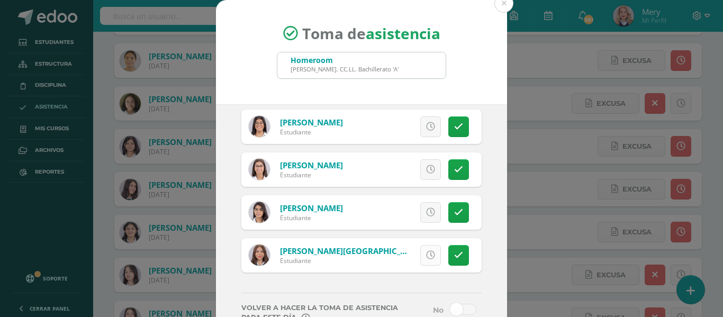
click at [426, 257] on icon at bounding box center [430, 255] width 9 height 9
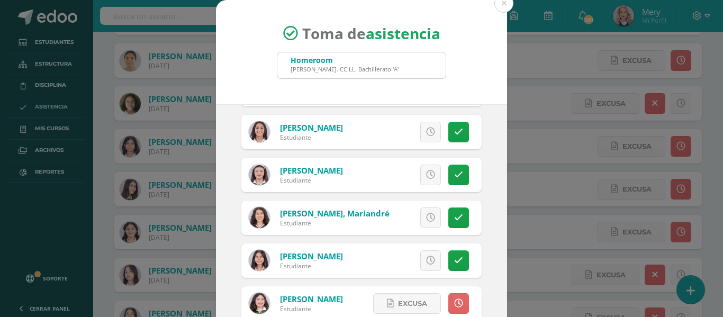
scroll to position [6, 0]
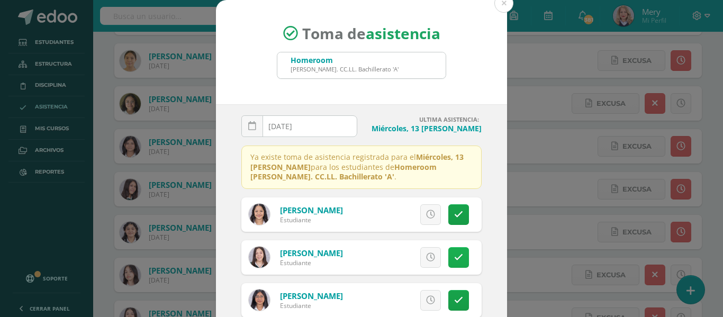
click at [454, 253] on icon at bounding box center [458, 257] width 9 height 9
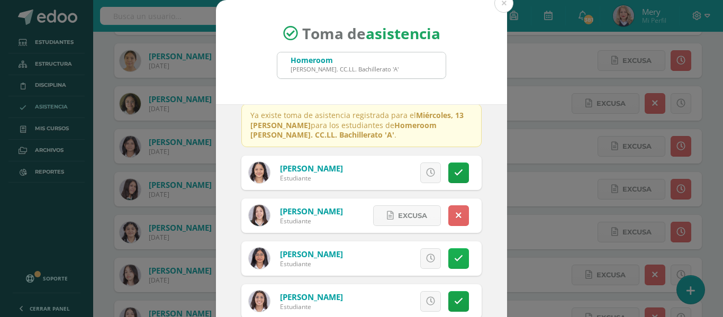
scroll to position [112, 0]
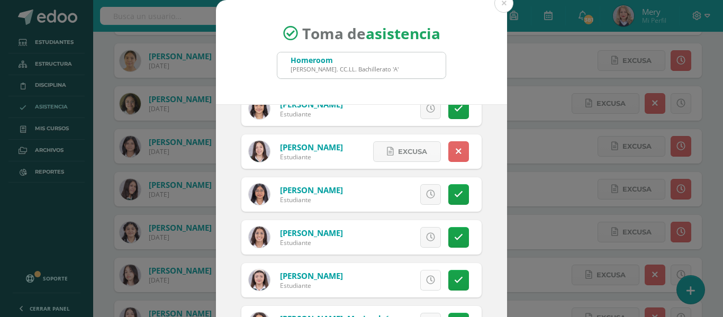
click at [426, 283] on icon at bounding box center [430, 280] width 9 height 9
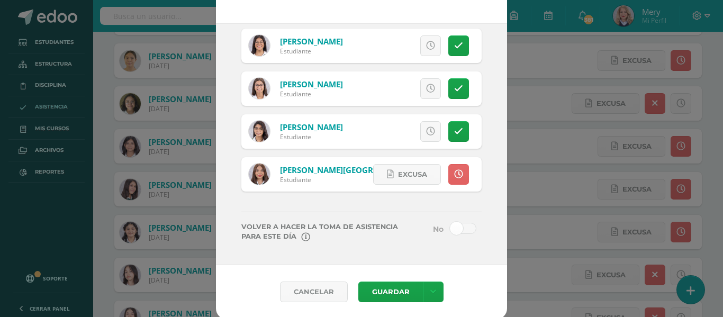
scroll to position [83, 0]
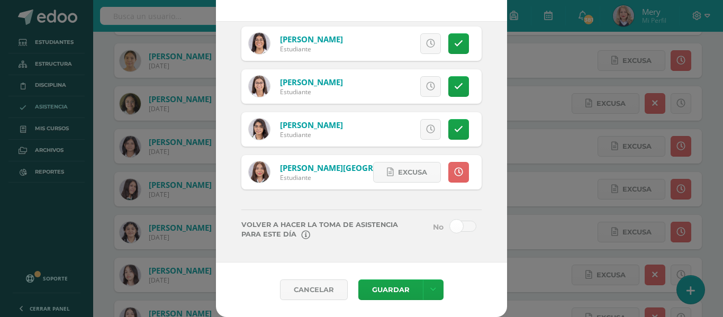
click at [450, 224] on span at bounding box center [463, 226] width 26 height 11
click at [0, 0] on input "checkbox" at bounding box center [0, 0] width 0 height 0
click at [430, 288] on icon at bounding box center [433, 289] width 6 height 9
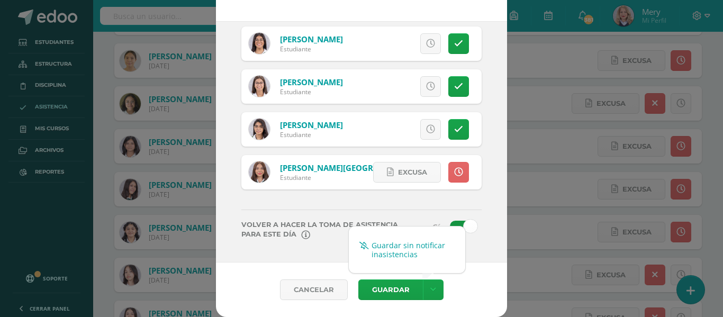
click at [414, 252] on link "Guardar sin notificar inasistencias" at bounding box center [407, 249] width 116 height 25
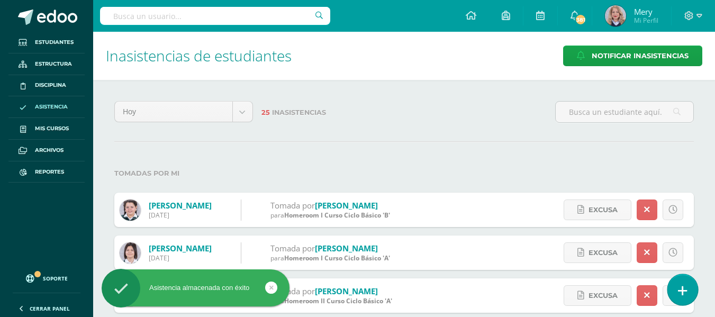
drag, startPoint x: 683, startPoint y: 280, endPoint x: 676, endPoint y: 280, distance: 6.4
click at [683, 280] on link at bounding box center [682, 289] width 30 height 31
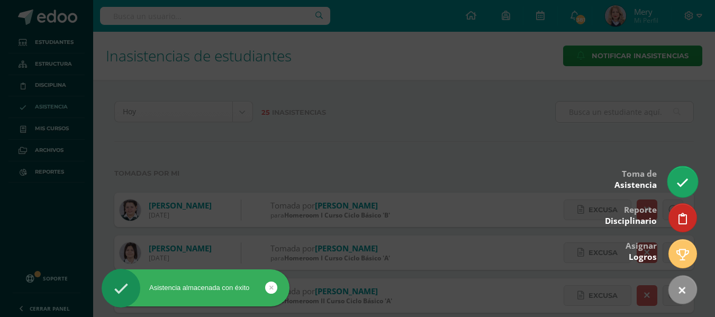
click at [682, 175] on link at bounding box center [682, 181] width 30 height 31
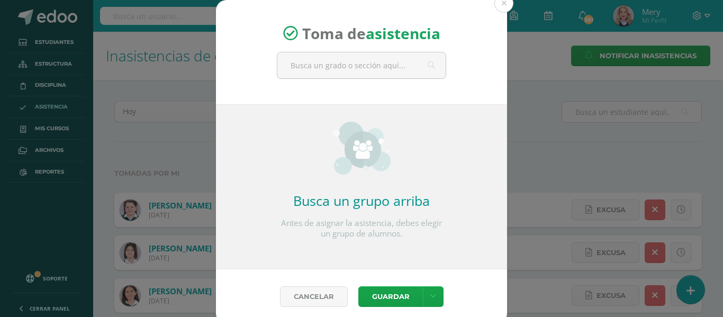
click at [574, 114] on div "Toma de asistencia Busca un grupo arriba Antes de asignar la asistencia, debes …" at bounding box center [361, 162] width 714 height 324
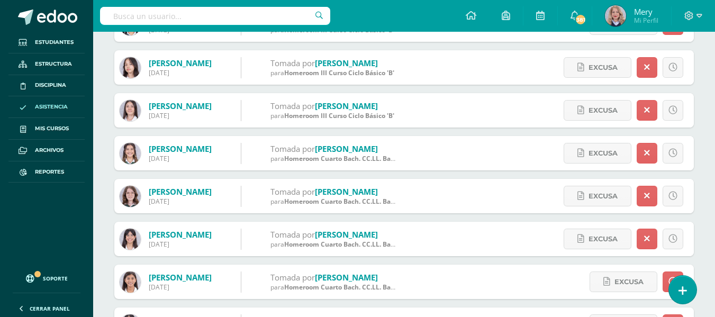
scroll to position [575, 0]
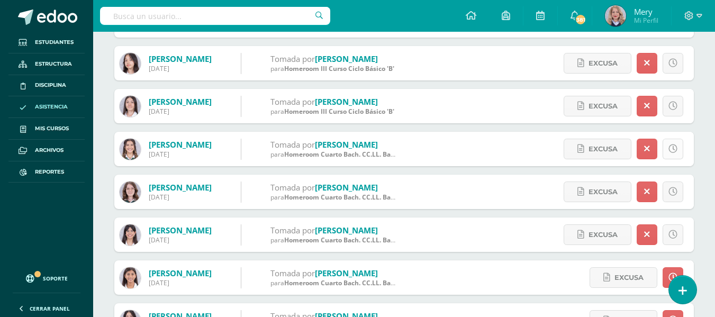
click at [675, 155] on link at bounding box center [673, 149] width 21 height 21
